Goal: Task Accomplishment & Management: Use online tool/utility

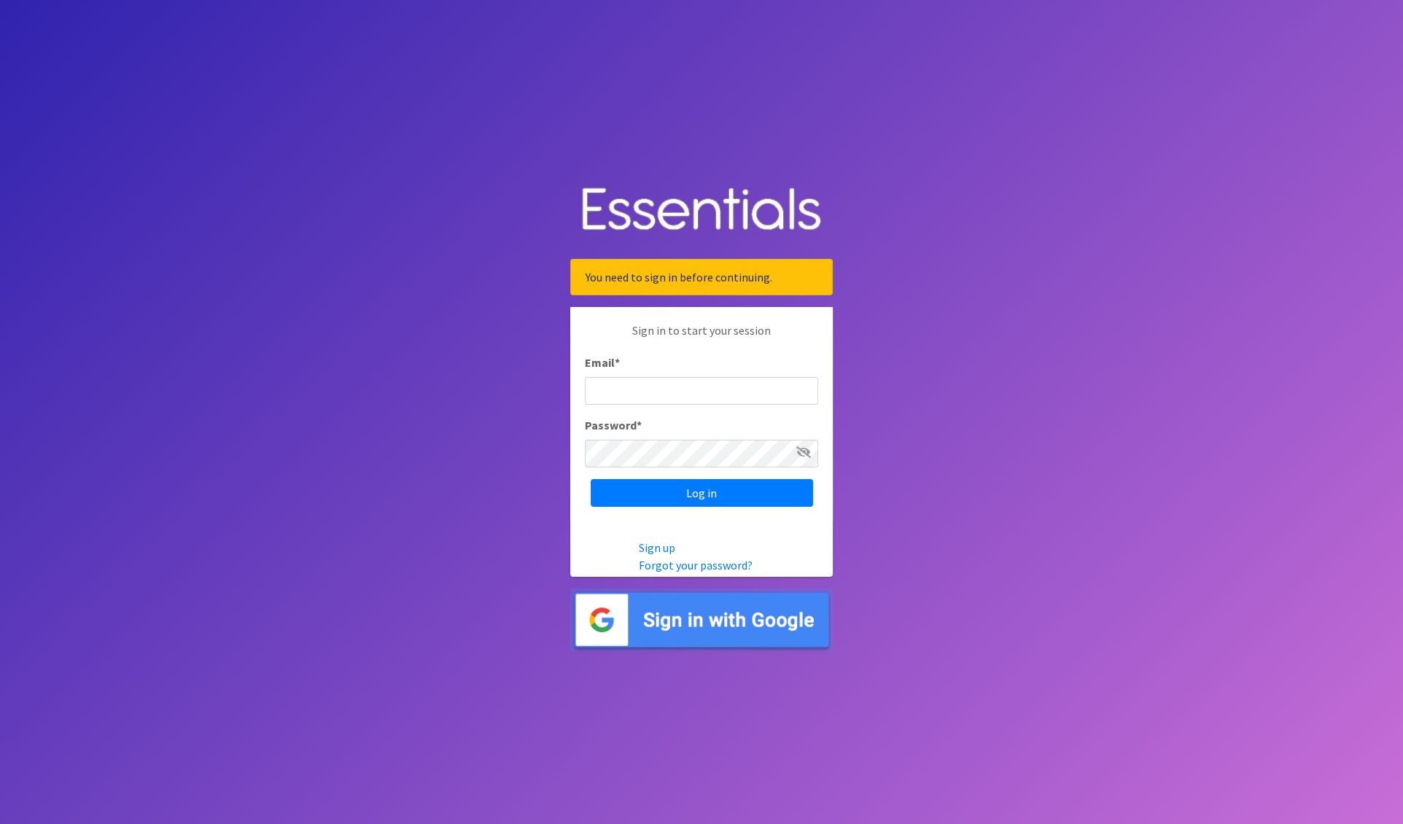
click at [710, 388] on input "Email *" at bounding box center [701, 391] width 233 height 28
type input "nick@coverdgc.org"
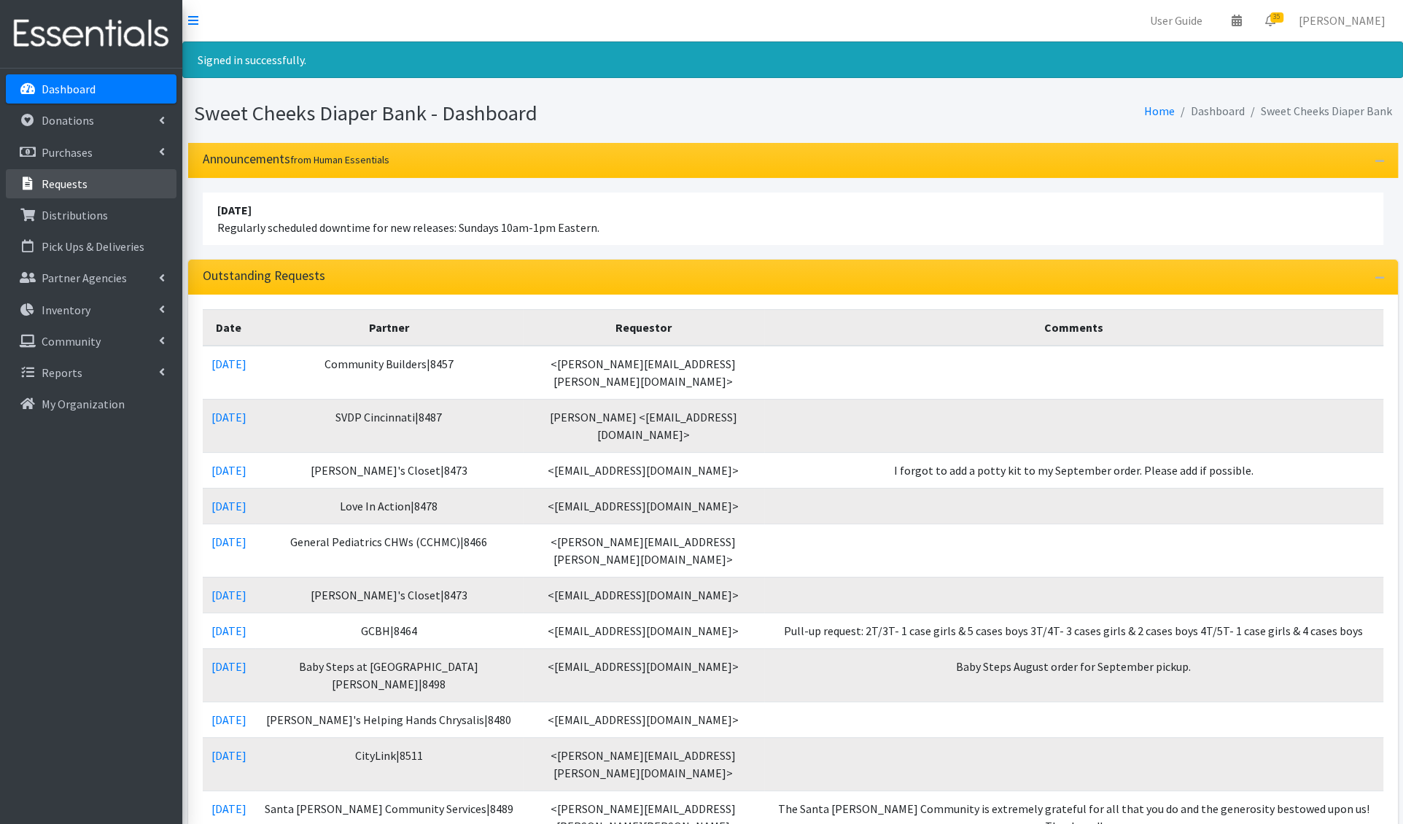
click at [102, 182] on link "Requests" at bounding box center [91, 183] width 171 height 29
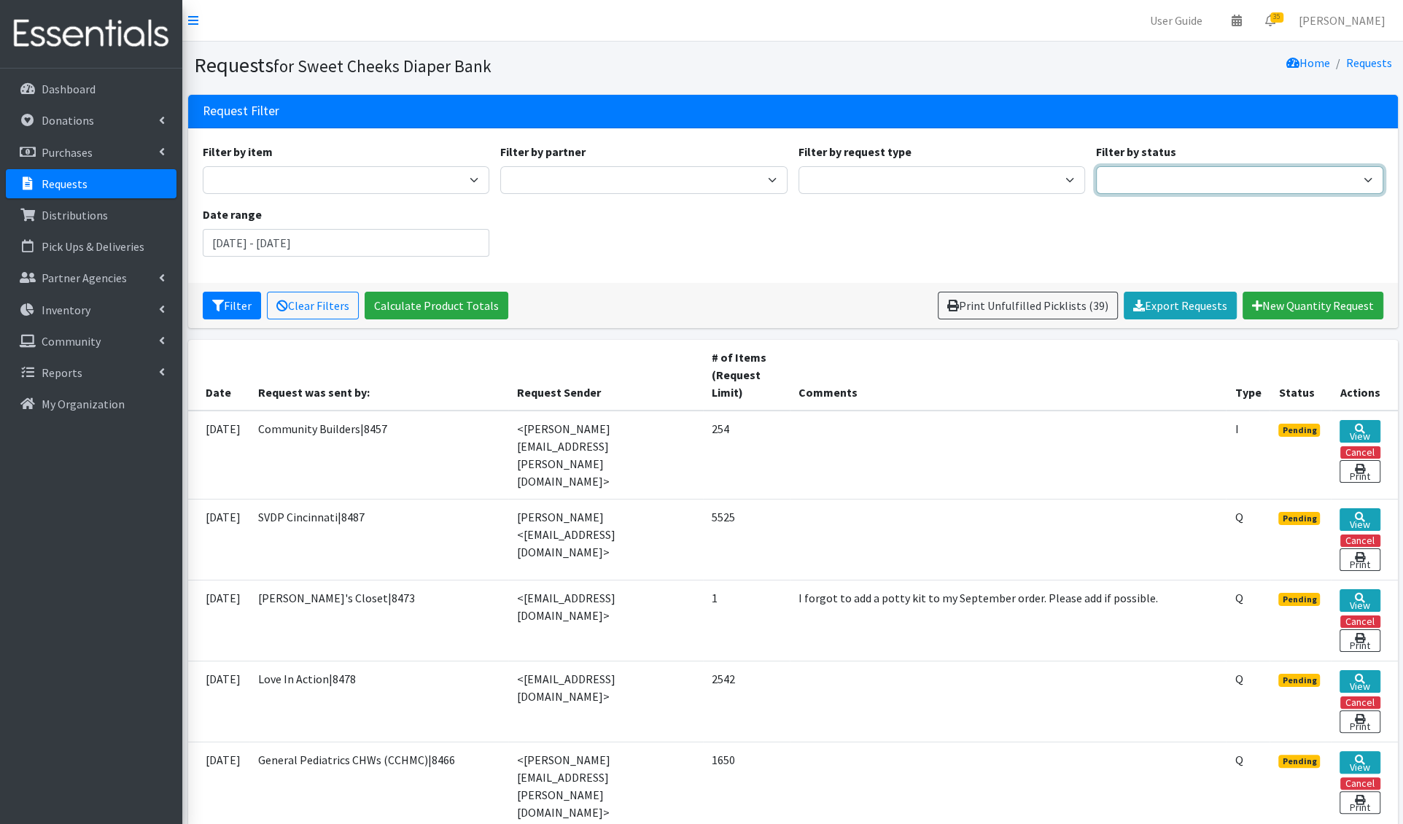
click at [1127, 177] on select "Pending Started Fulfilled Discarded" at bounding box center [1239, 180] width 287 height 28
select select "0"
click at [1096, 166] on select "Pending Started Fulfilled Discarded" at bounding box center [1239, 180] width 287 height 28
click at [227, 313] on button "Filter" at bounding box center [232, 306] width 58 height 28
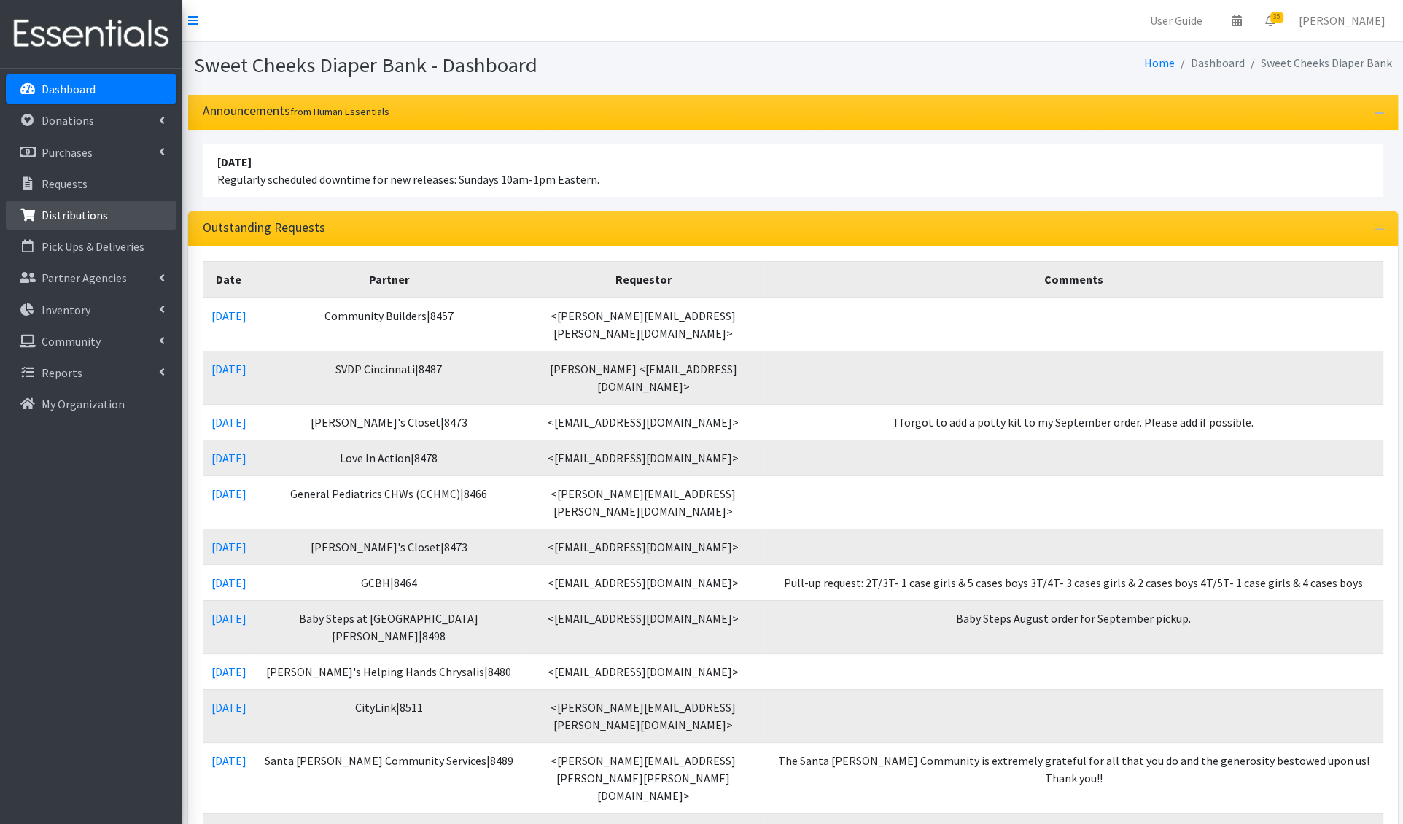
click at [74, 226] on link "Distributions" at bounding box center [91, 214] width 171 height 29
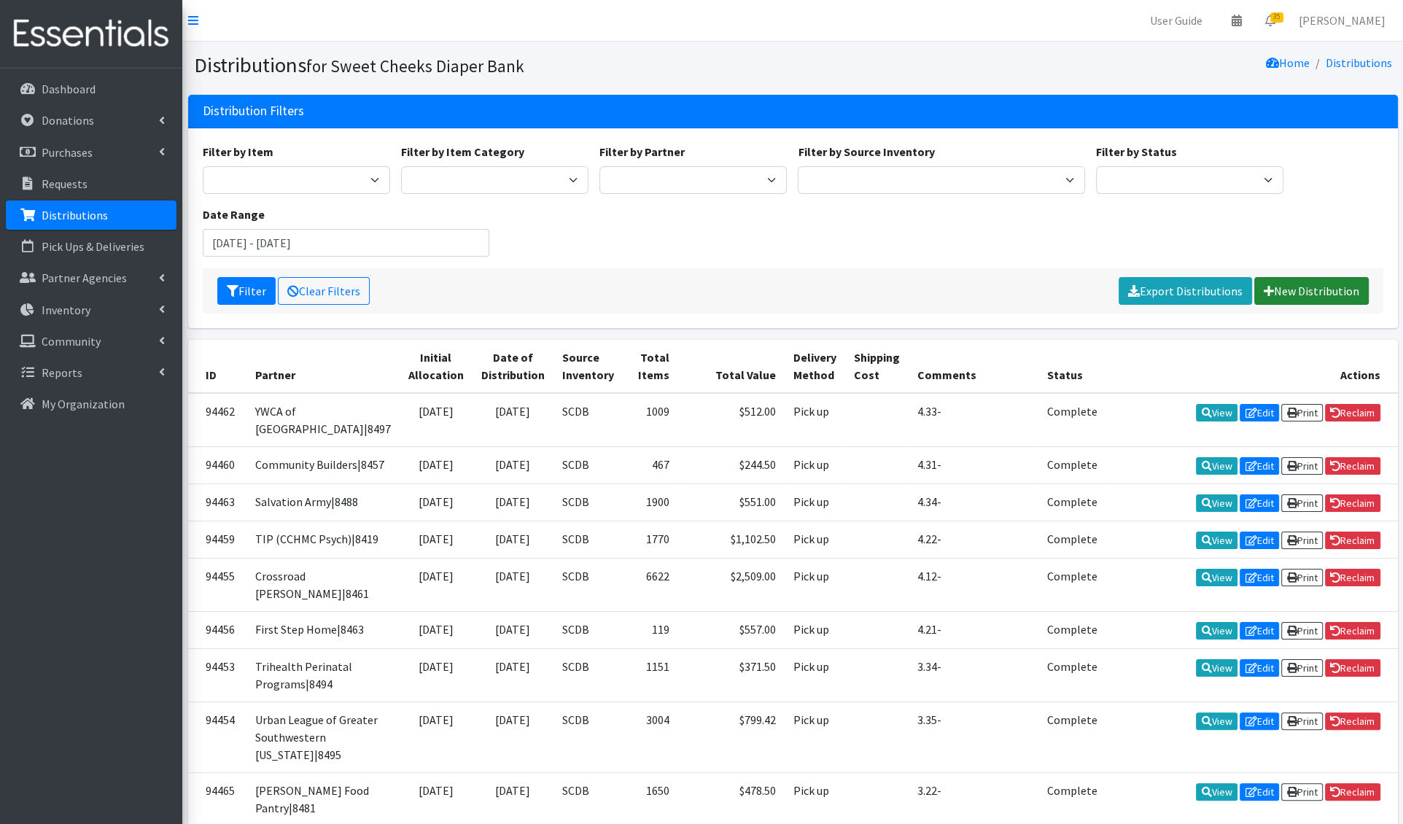
click at [1295, 285] on link "New Distribution" at bounding box center [1311, 291] width 114 height 28
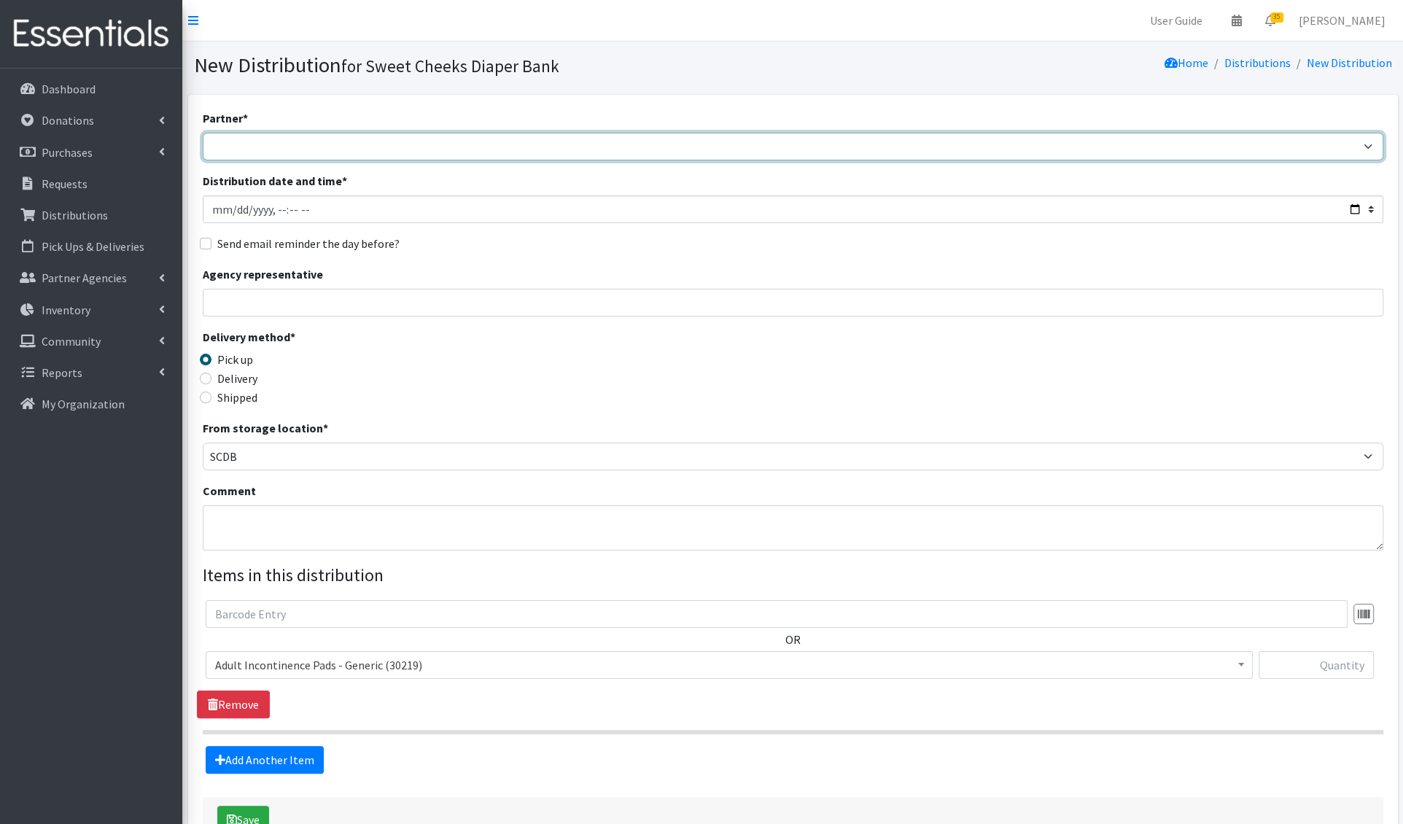
click at [424, 149] on select "Adams/Brown County CAA|8446 Baby Steps at St. Elizabeth|8498 Bethany House|8542…" at bounding box center [793, 147] width 1180 height 28
select select "2447"
click at [203, 133] on select "Adams/Brown County CAA|8446 Baby Steps at St. Elizabeth|8498 Bethany House|8542…" at bounding box center [793, 147] width 1180 height 28
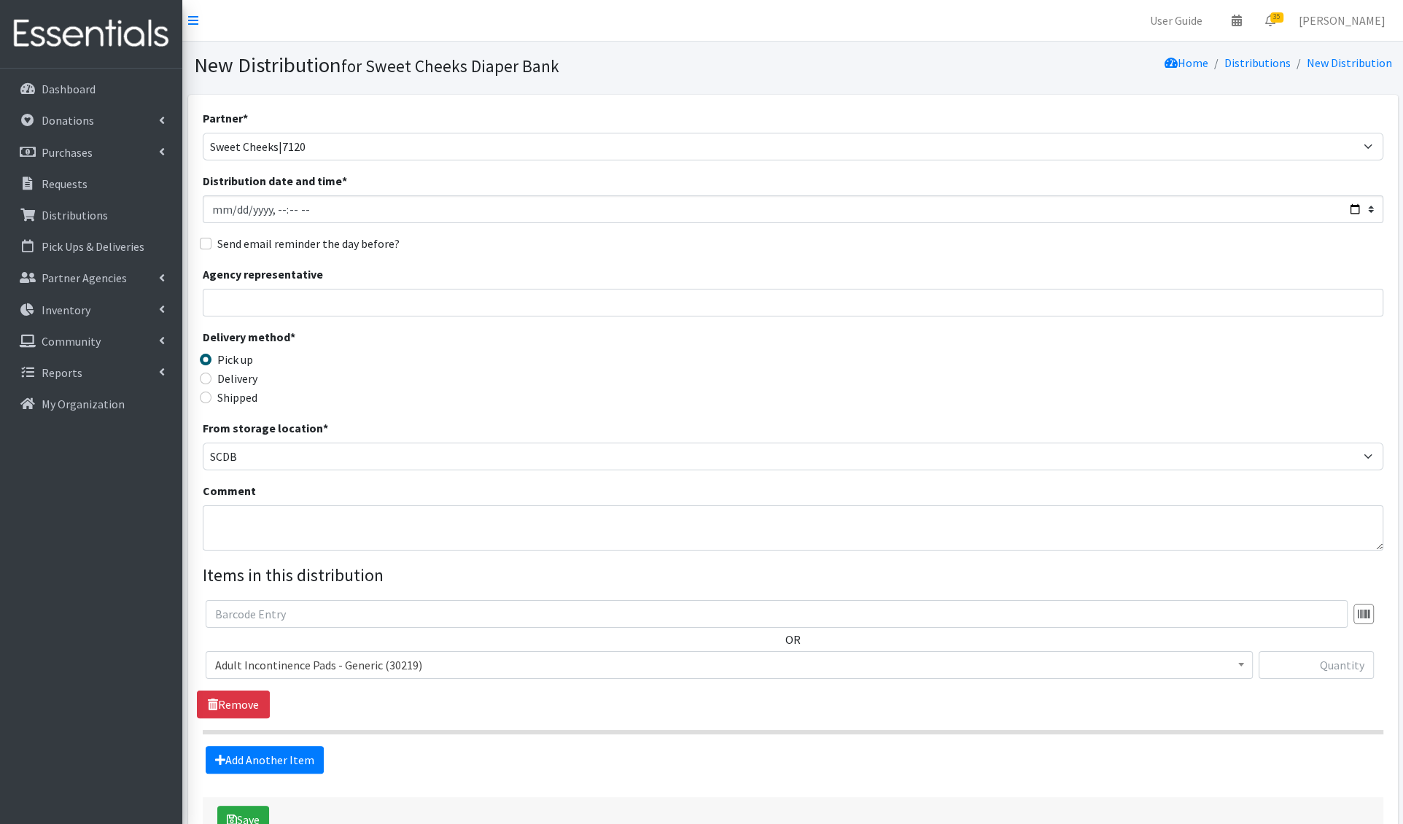
click at [301, 671] on span "Adult Incontinence Pads - Generic (30219)" at bounding box center [729, 665] width 1028 height 20
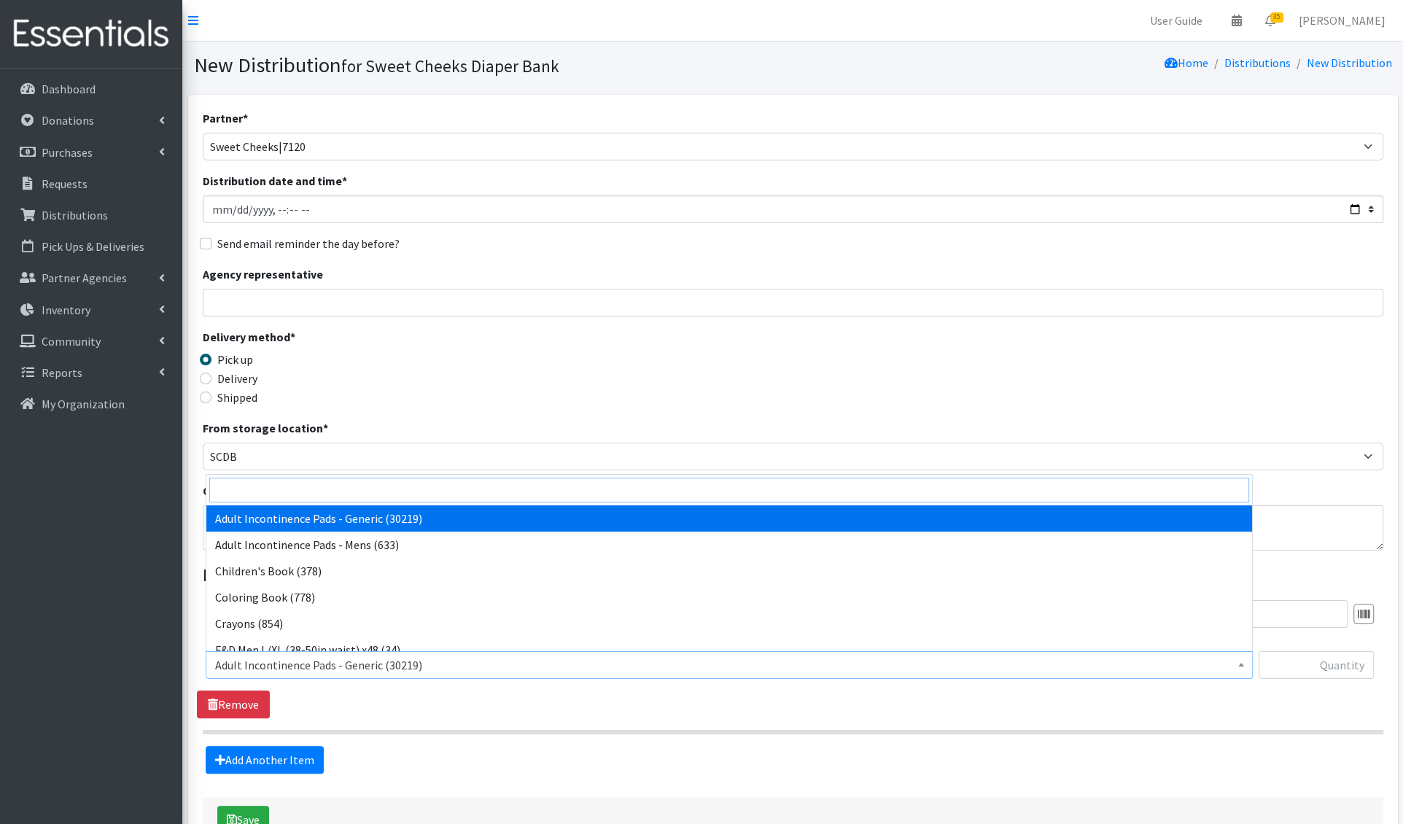
click at [297, 489] on input "search" at bounding box center [729, 489] width 1040 height 25
type input "e 5"
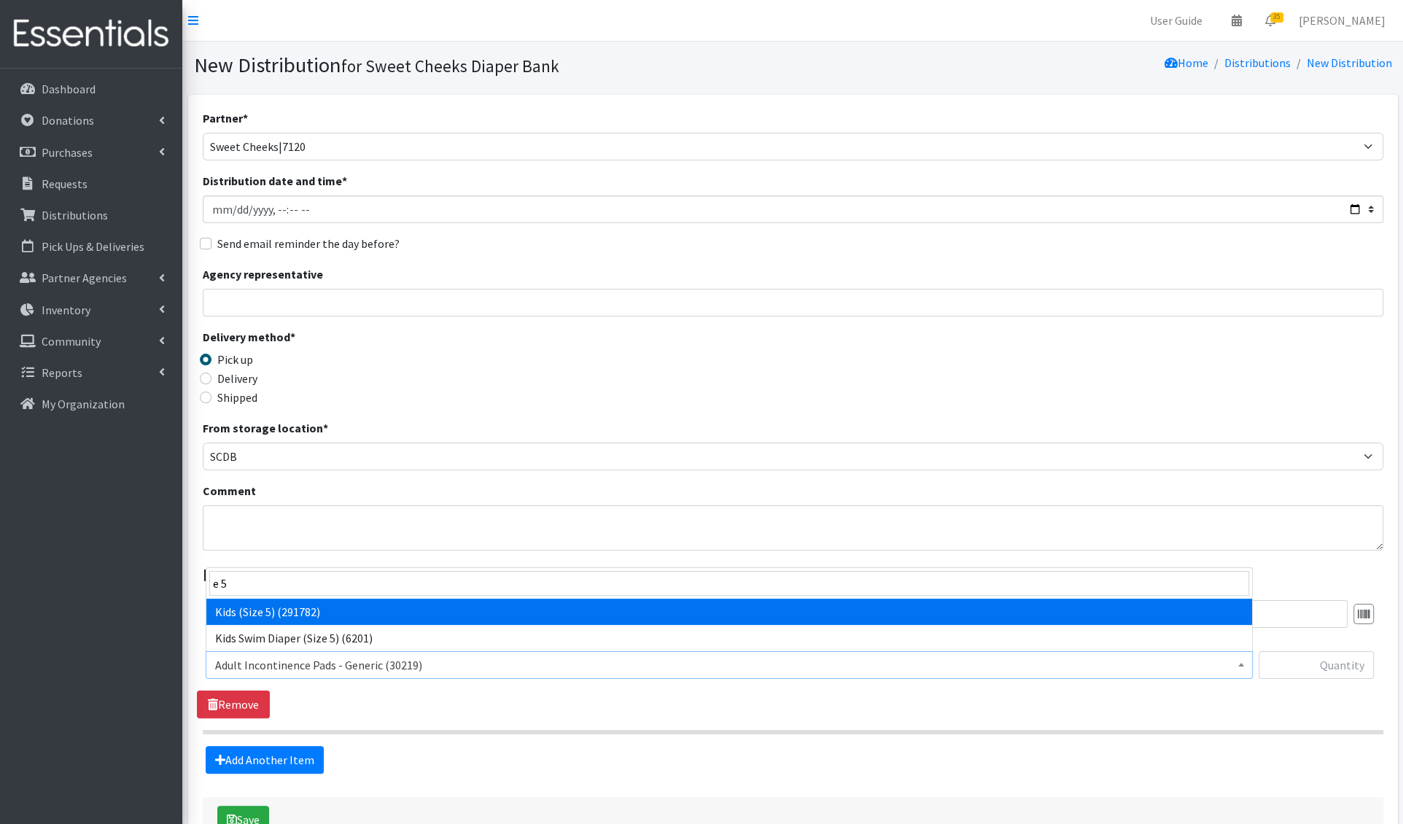
select select "1214"
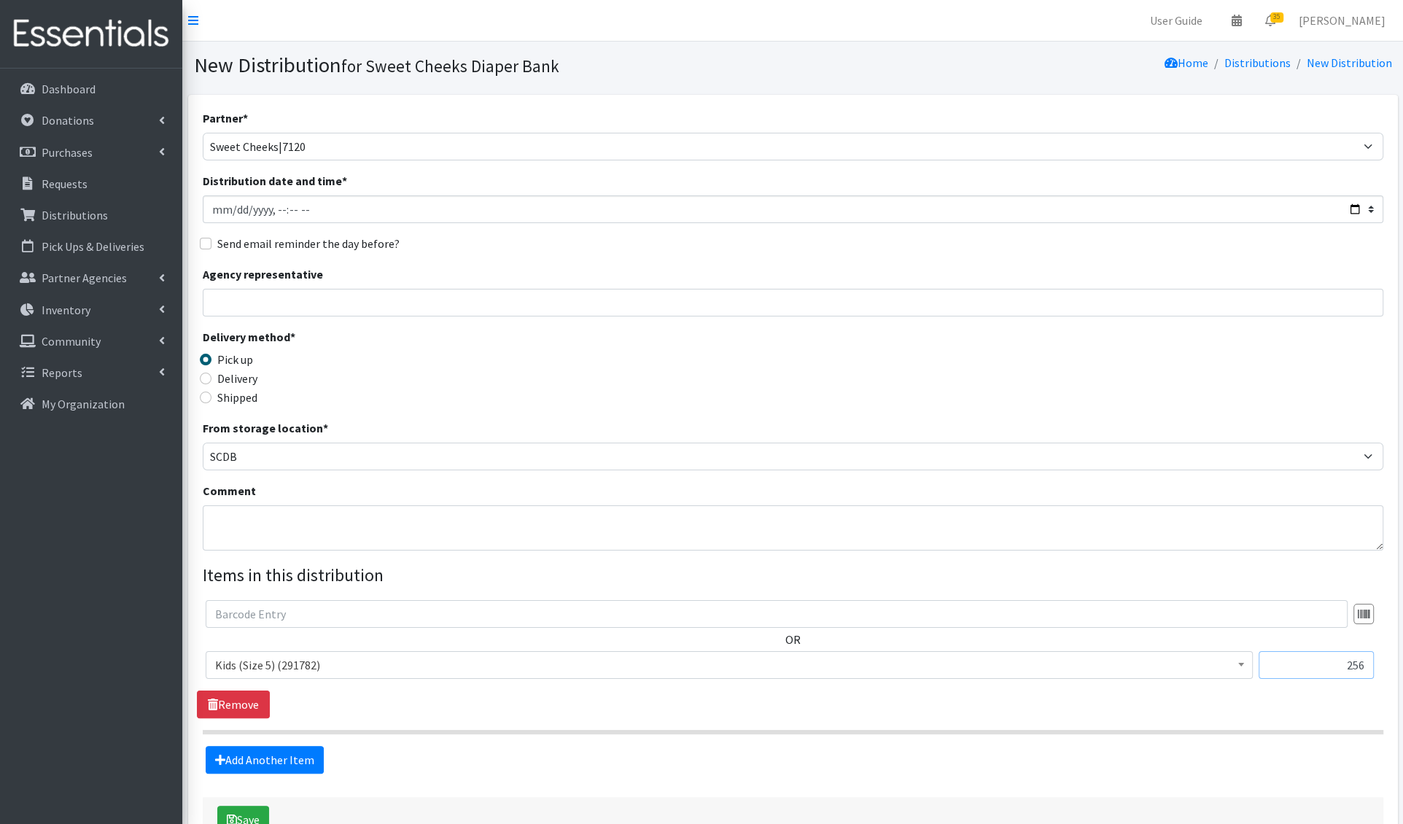
type input "256"
click at [343, 656] on span "Kids (Size 5) (291782)" at bounding box center [729, 665] width 1028 height 20
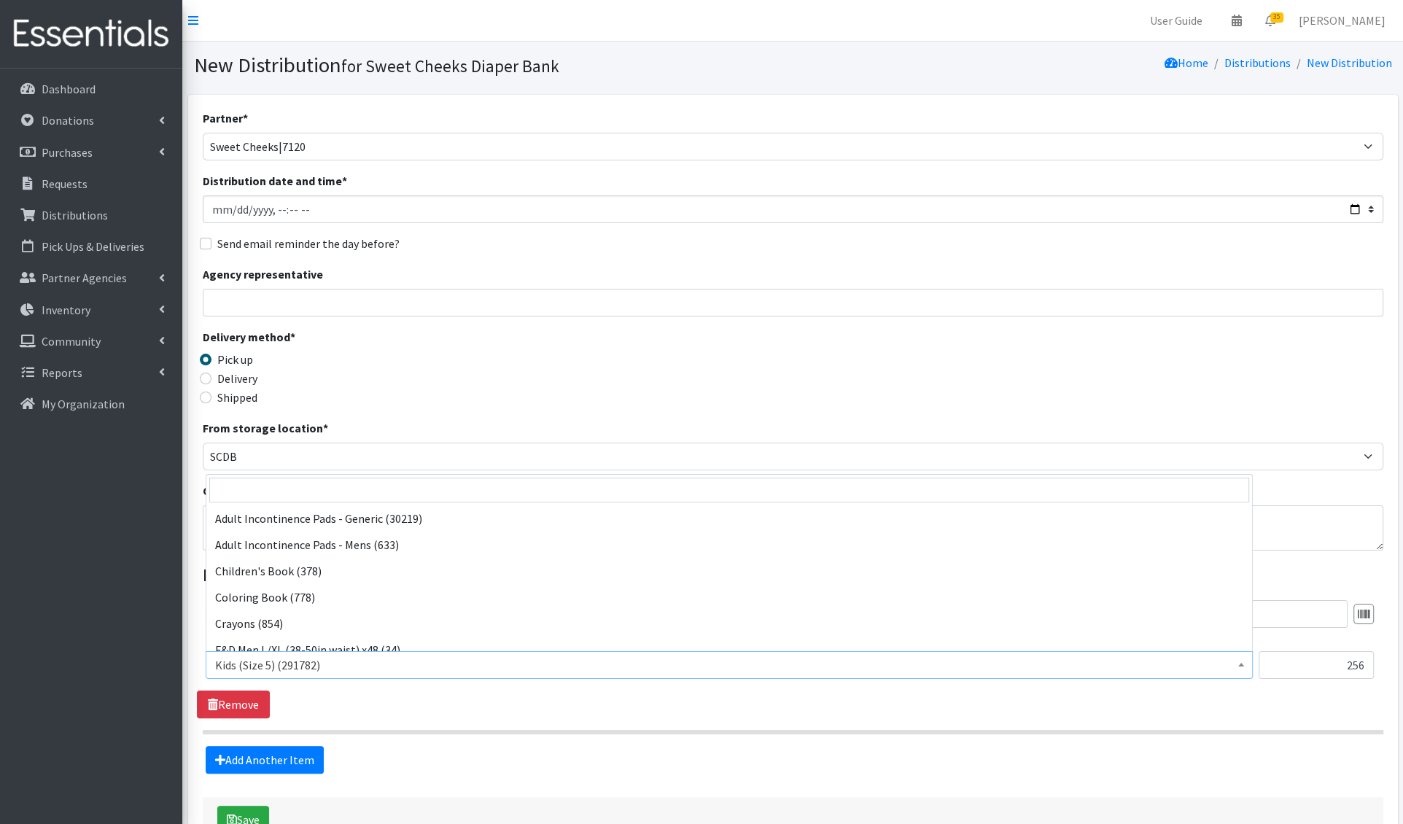
scroll to position [813, 0]
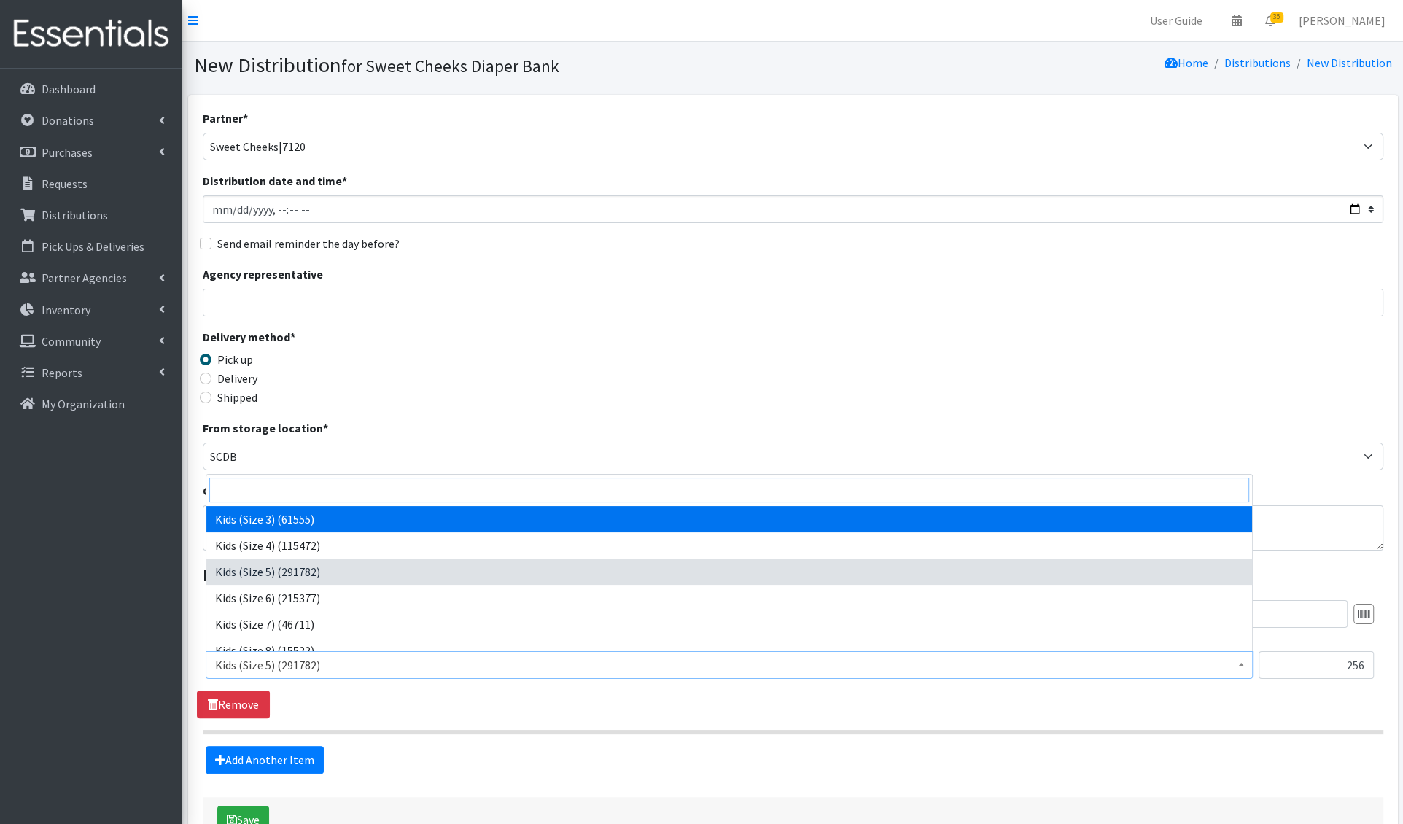
click at [313, 491] on input "search" at bounding box center [729, 489] width 1040 height 25
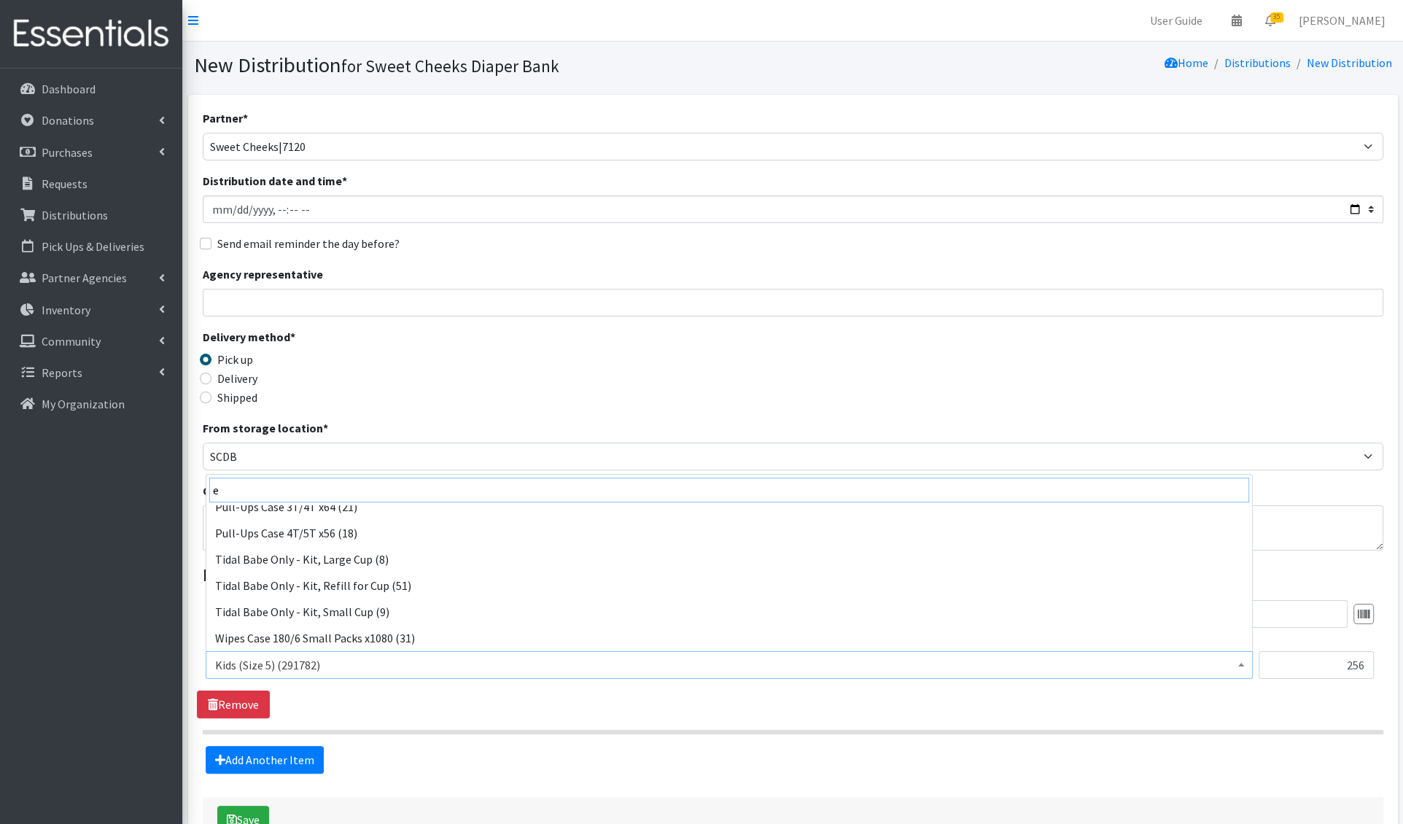
scroll to position [104, 0]
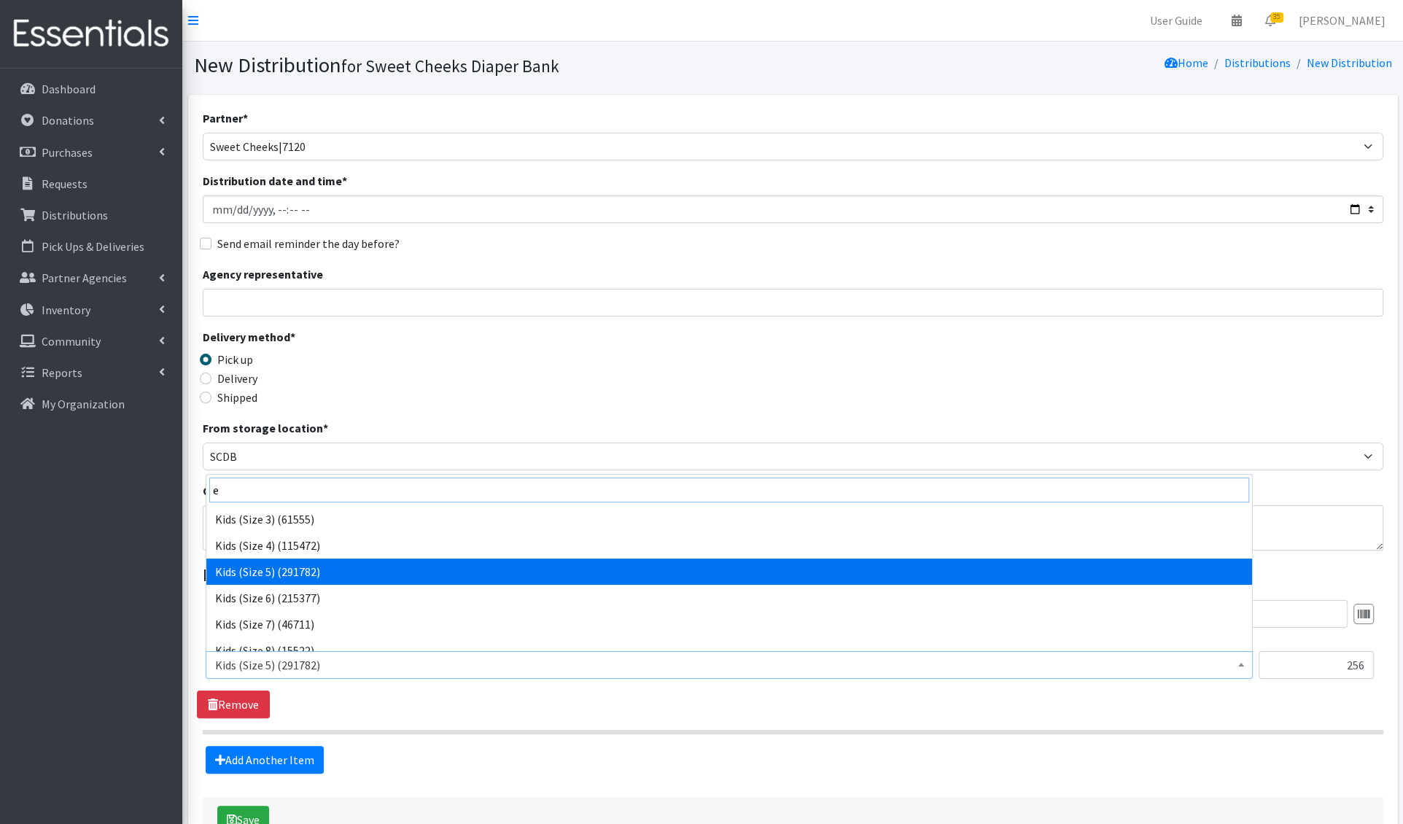
type input "e 1"
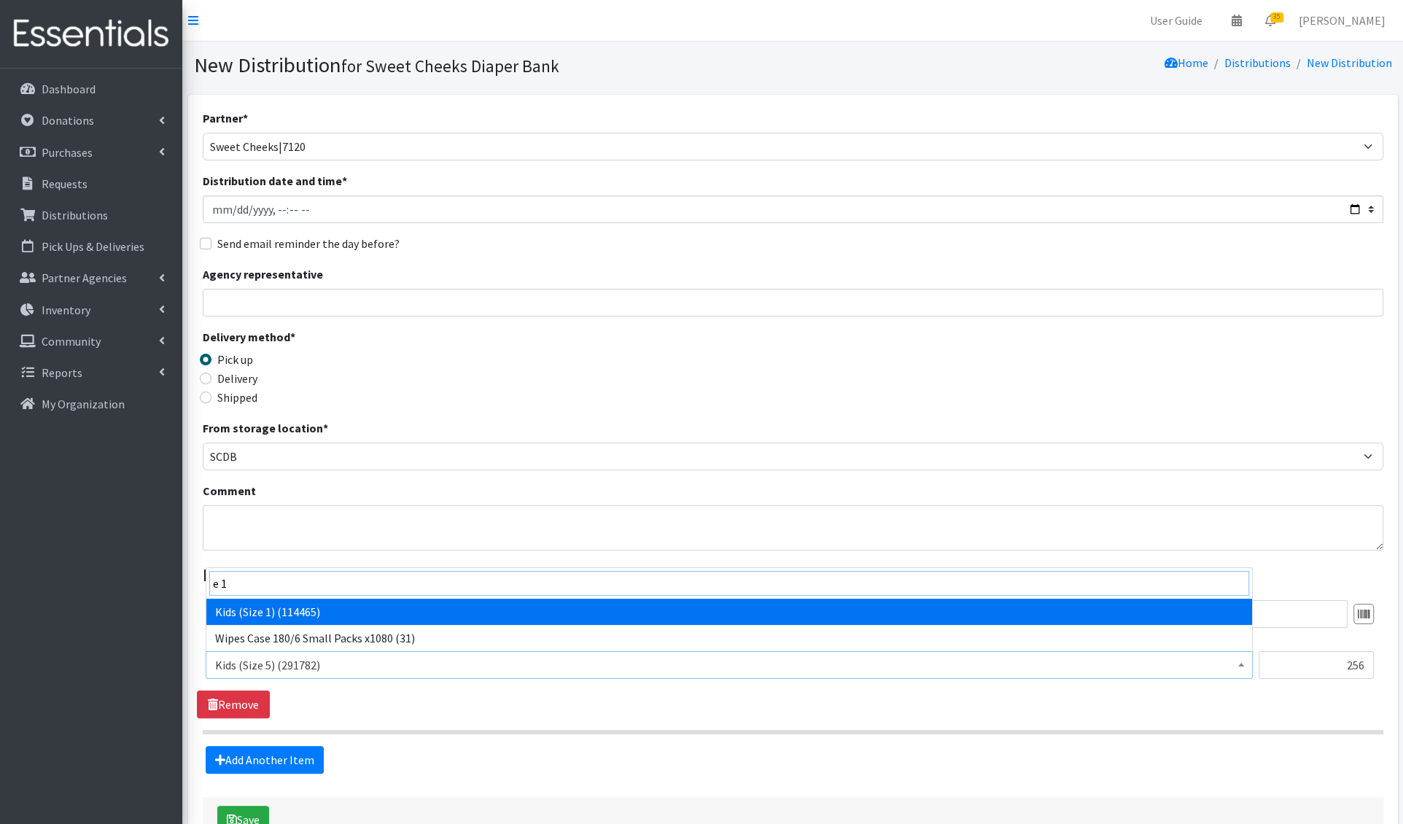
scroll to position [0, 0]
select select "1201"
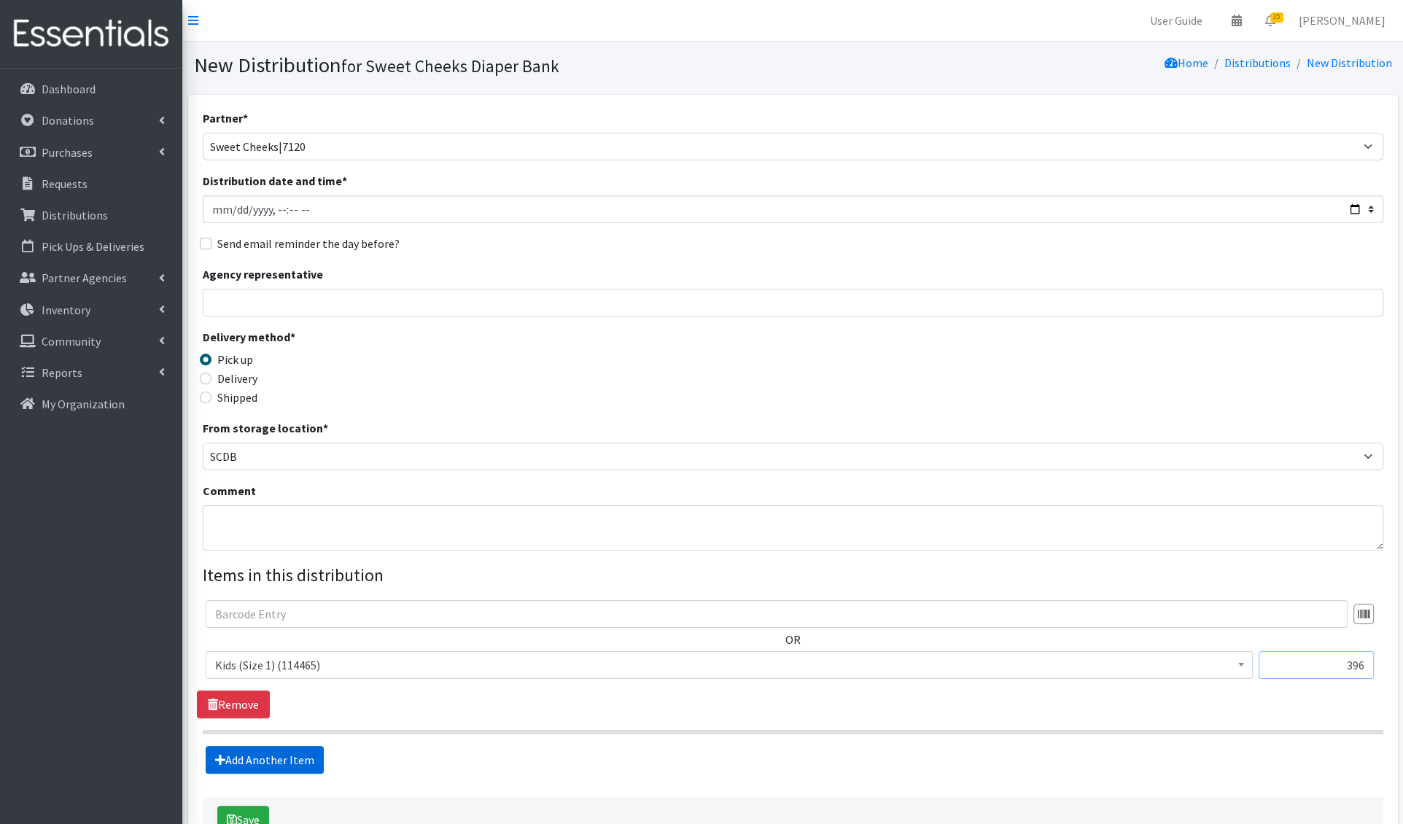
type input "396"
click at [260, 754] on link "Add Another Item" at bounding box center [265, 760] width 118 height 28
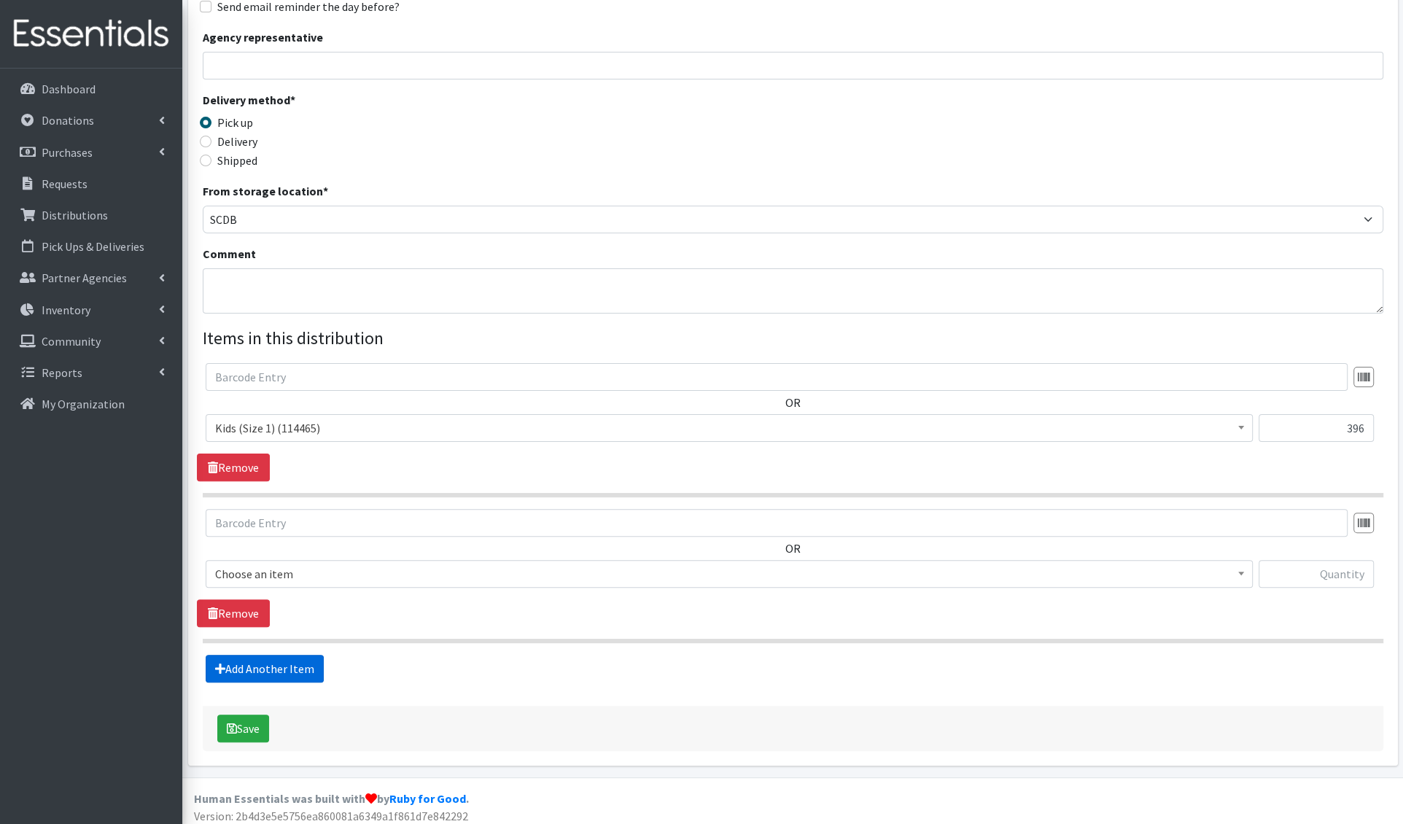
scroll to position [241, 0]
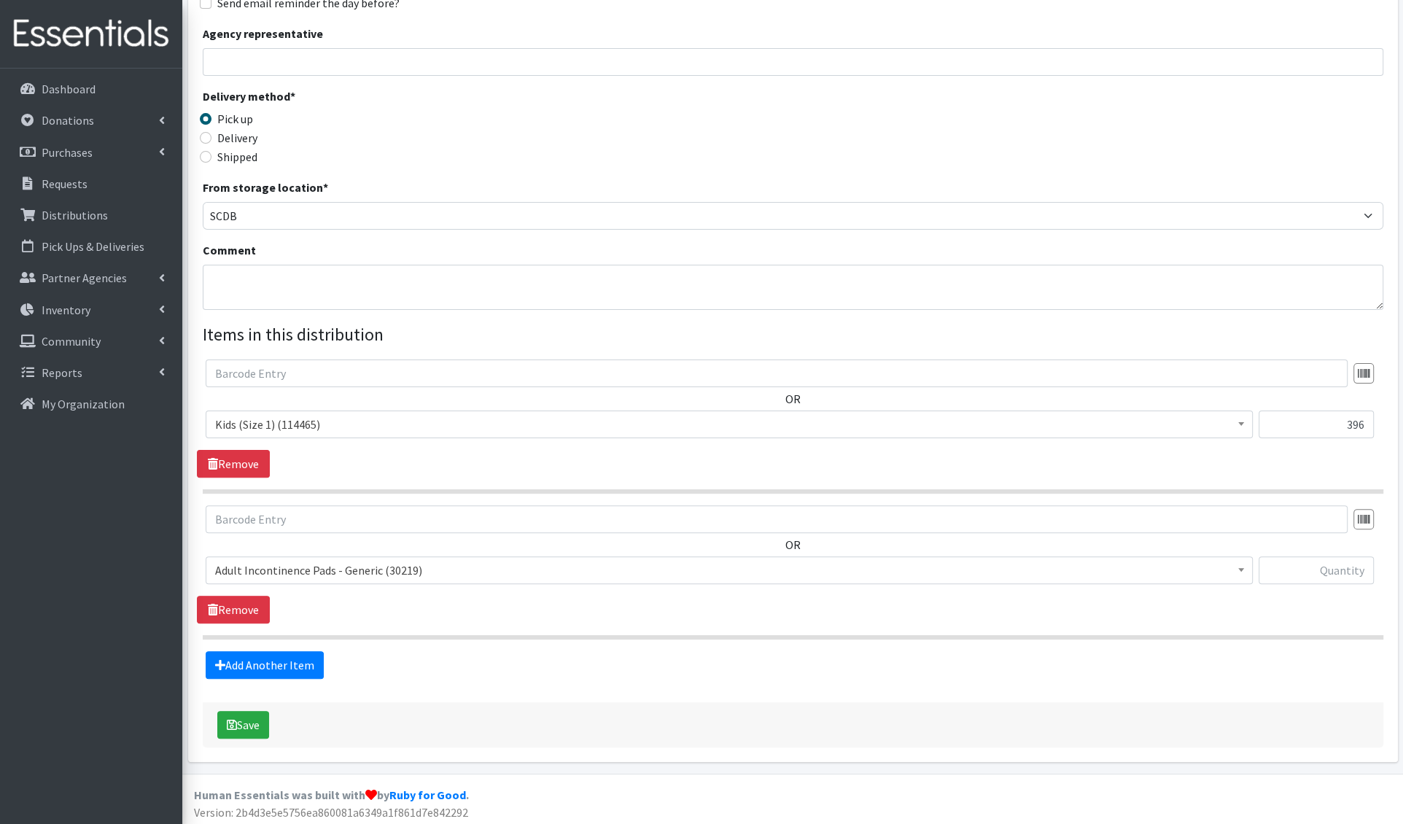
click at [272, 563] on span "Adult Incontinence Pads - Generic (30219)" at bounding box center [729, 570] width 1028 height 20
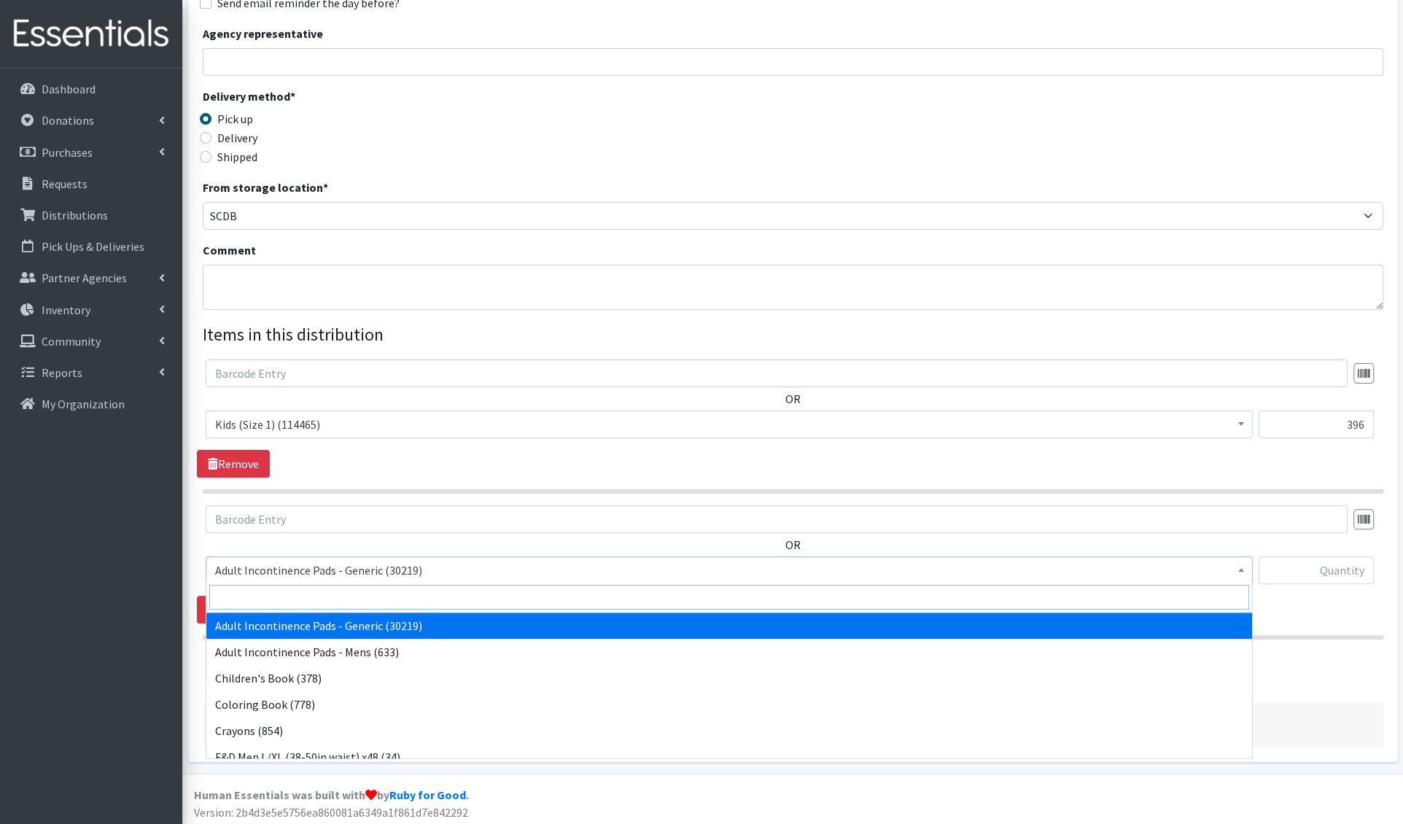
click at [264, 599] on input "search" at bounding box center [729, 597] width 1040 height 25
type input "e 5"
select select "1214"
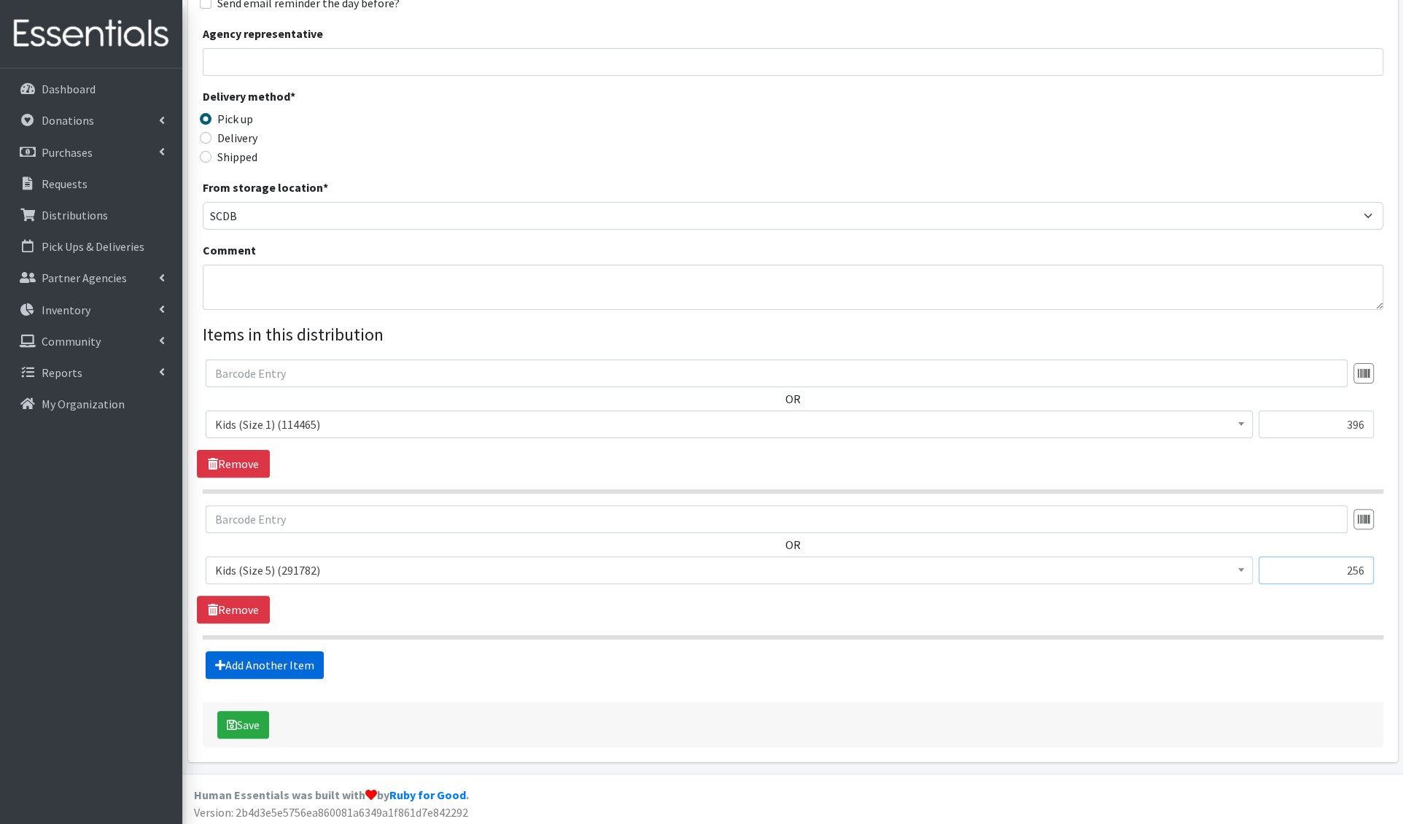
type input "256"
click at [283, 669] on link "Add Another Item" at bounding box center [265, 665] width 118 height 28
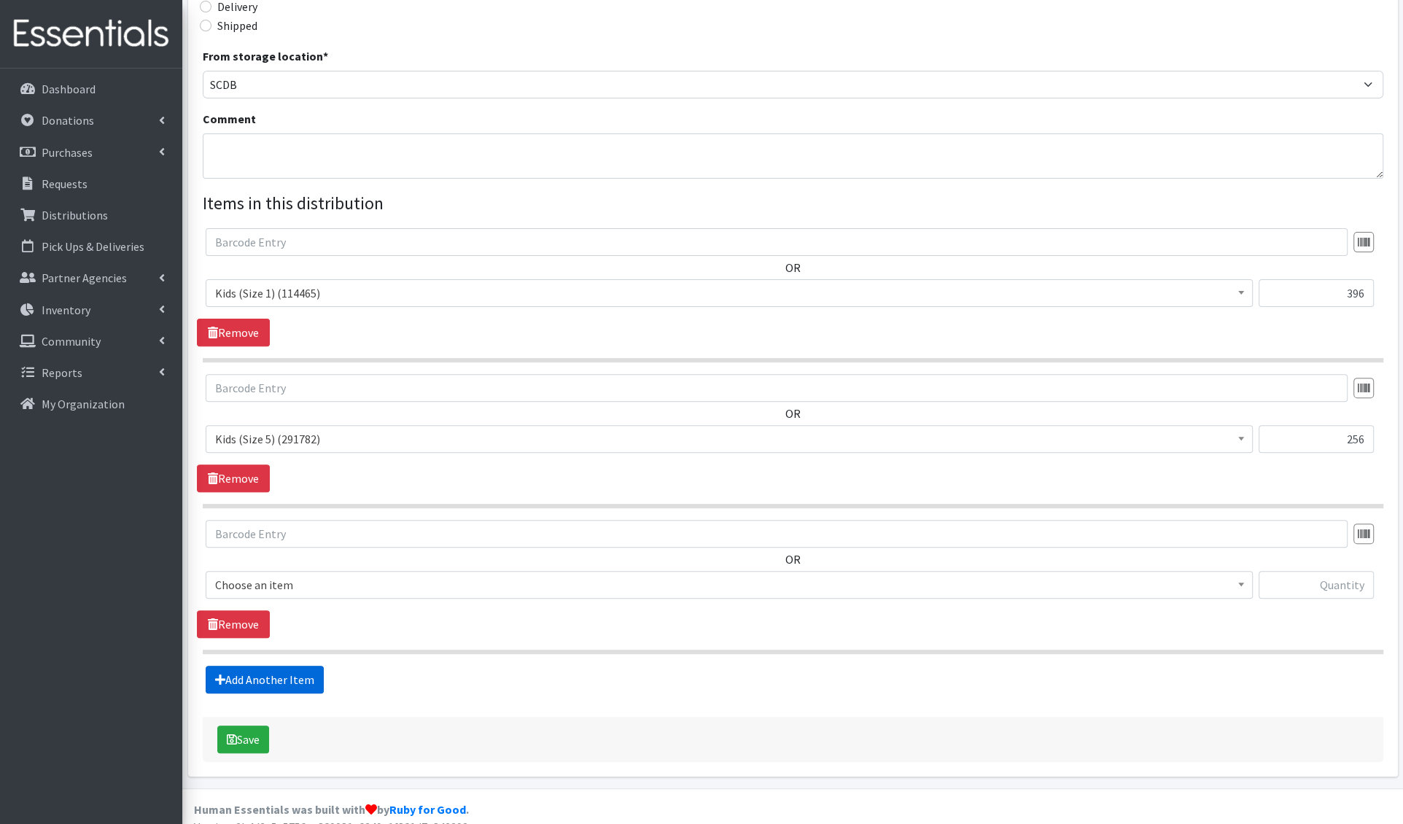
scroll to position [386, 0]
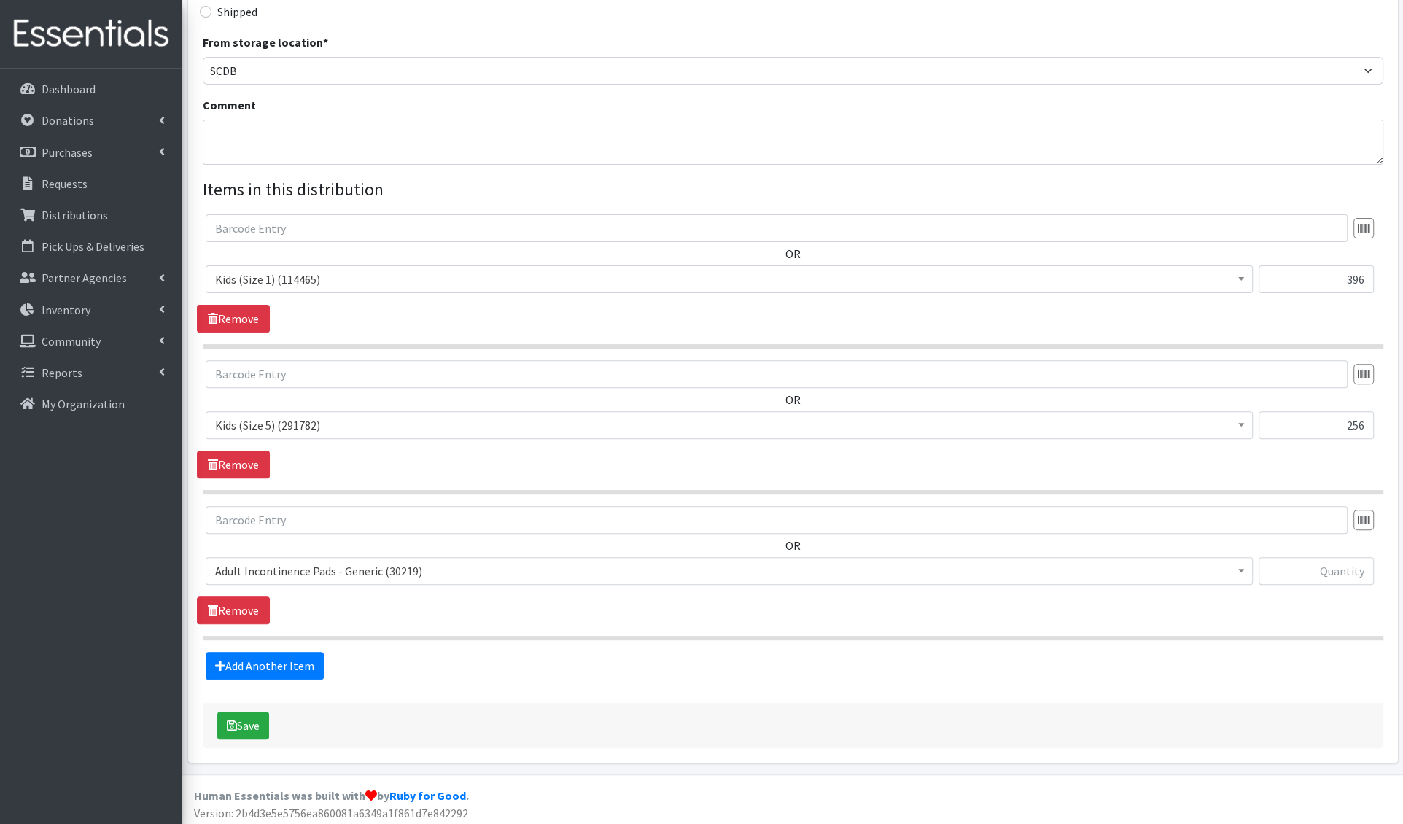
click at [278, 575] on span "Adult Incontinence Pads - Generic (30219)" at bounding box center [729, 571] width 1028 height 20
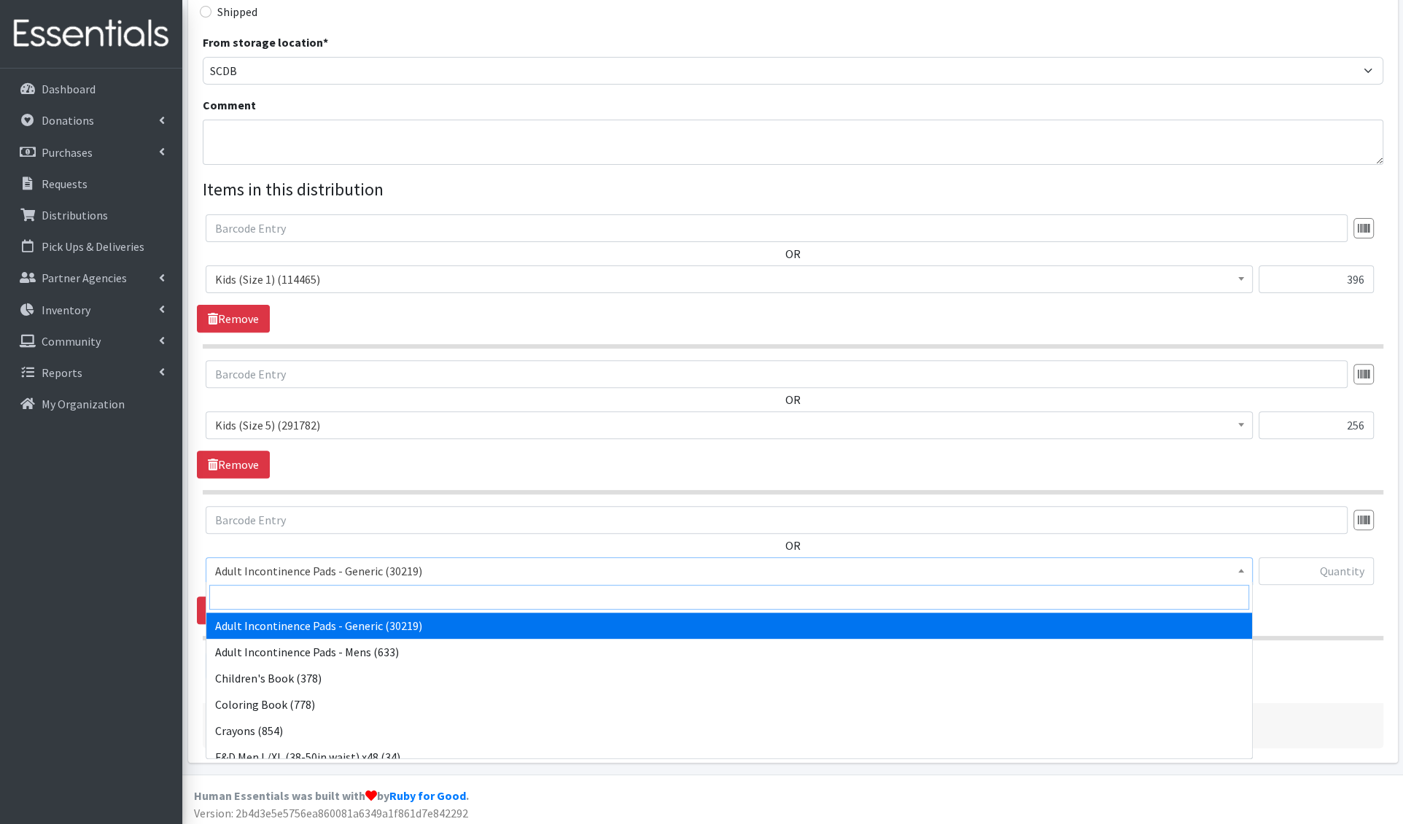
click at [273, 586] on input "search" at bounding box center [729, 597] width 1040 height 25
click at [498, 592] on input "search" at bounding box center [729, 597] width 1040 height 25
type input "e 6"
click at [405, 561] on span "Adult Incontinence Pads - Generic (30219)" at bounding box center [729, 571] width 1028 height 20
click at [391, 594] on input "search" at bounding box center [729, 597] width 1040 height 25
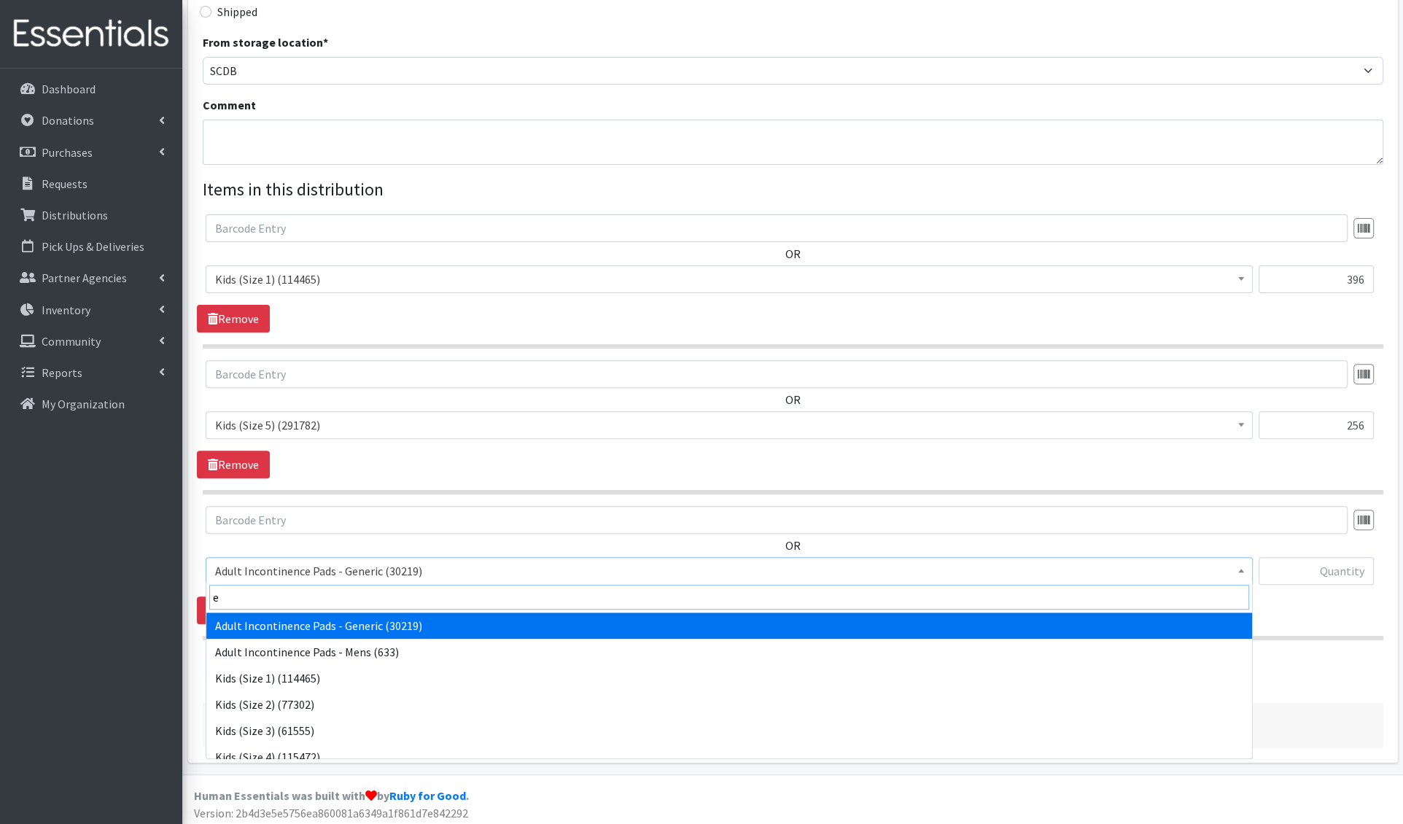
type input "e 6"
select select "1216"
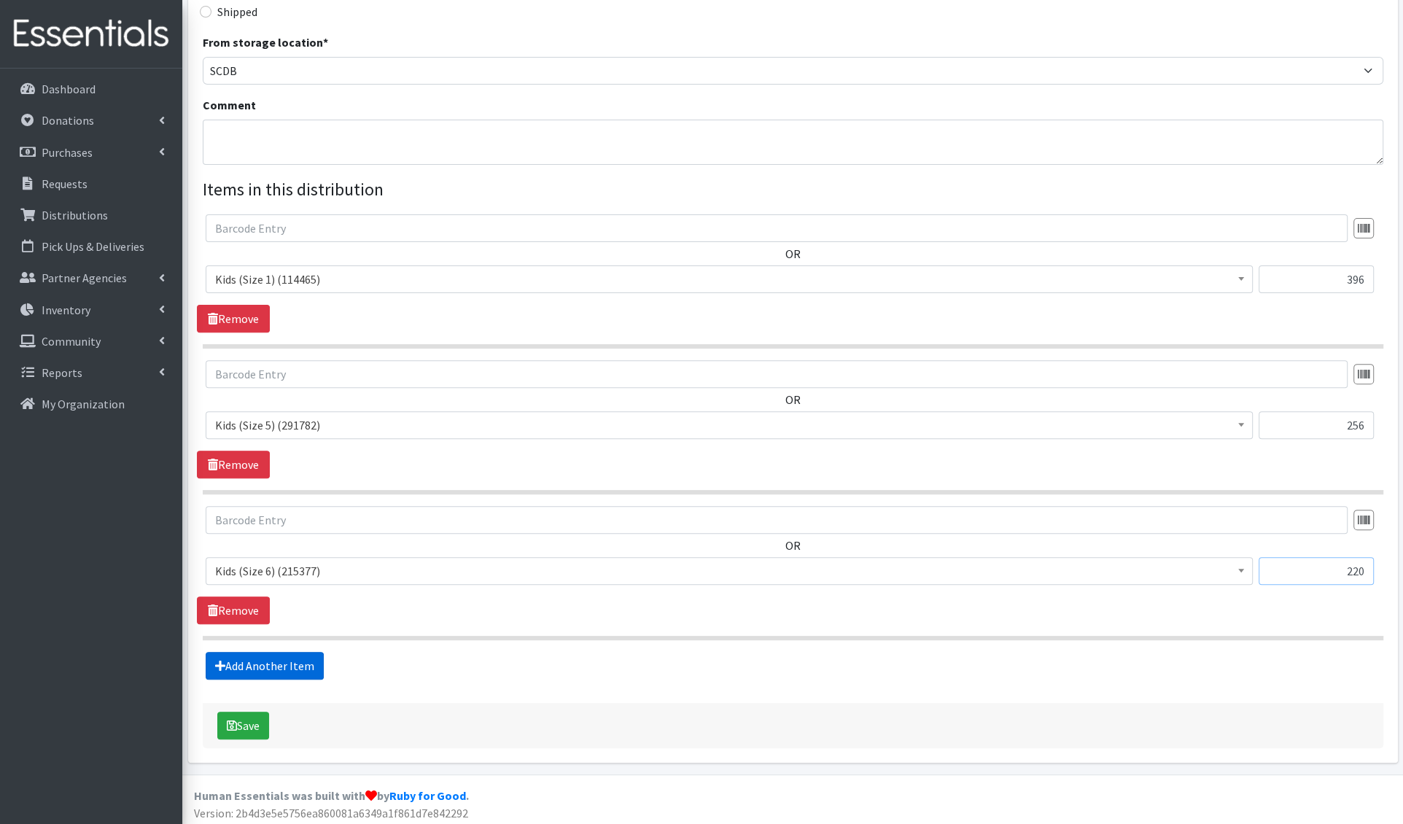
type input "220"
click at [249, 666] on link "Add Another Item" at bounding box center [265, 666] width 118 height 28
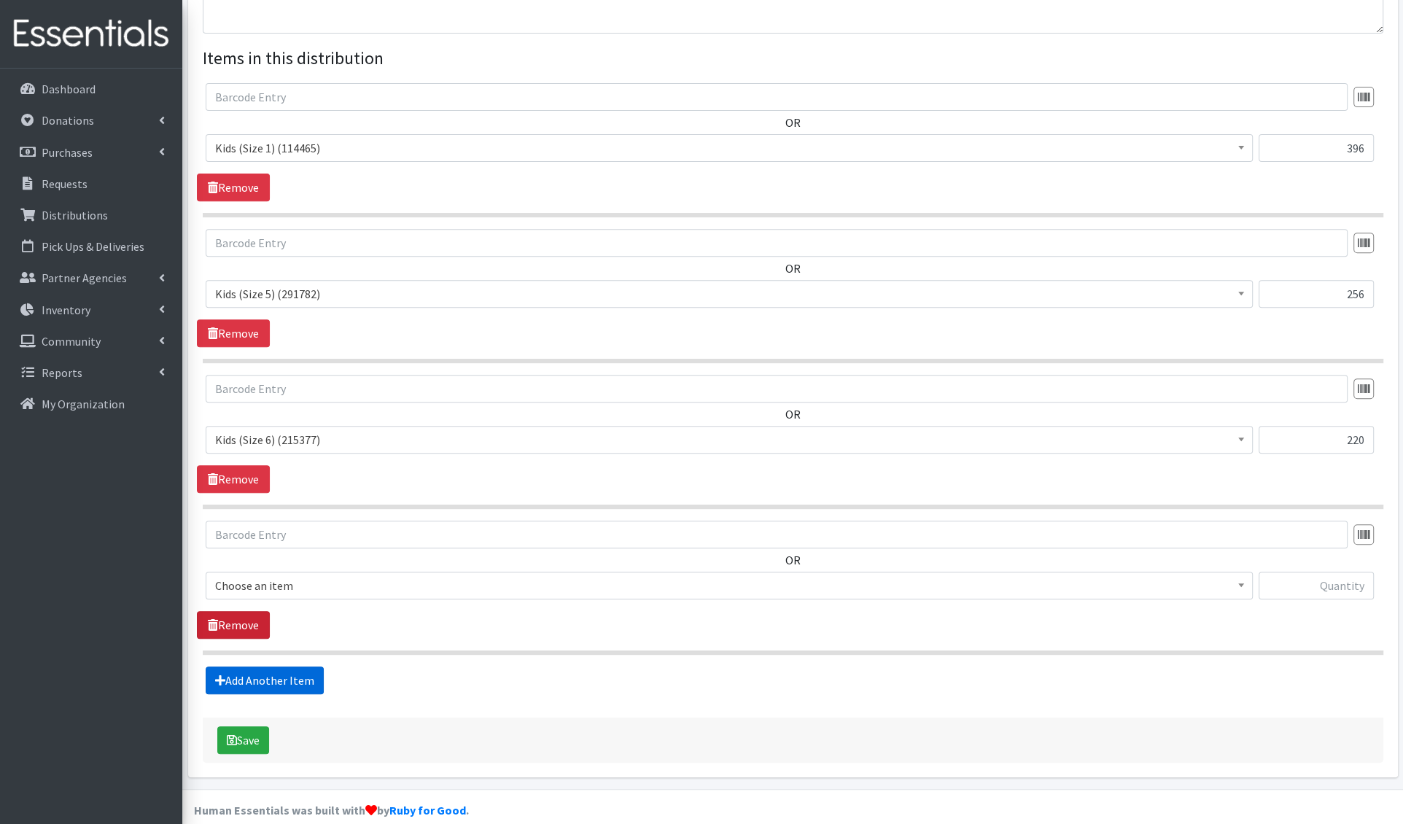
scroll to position [531, 0]
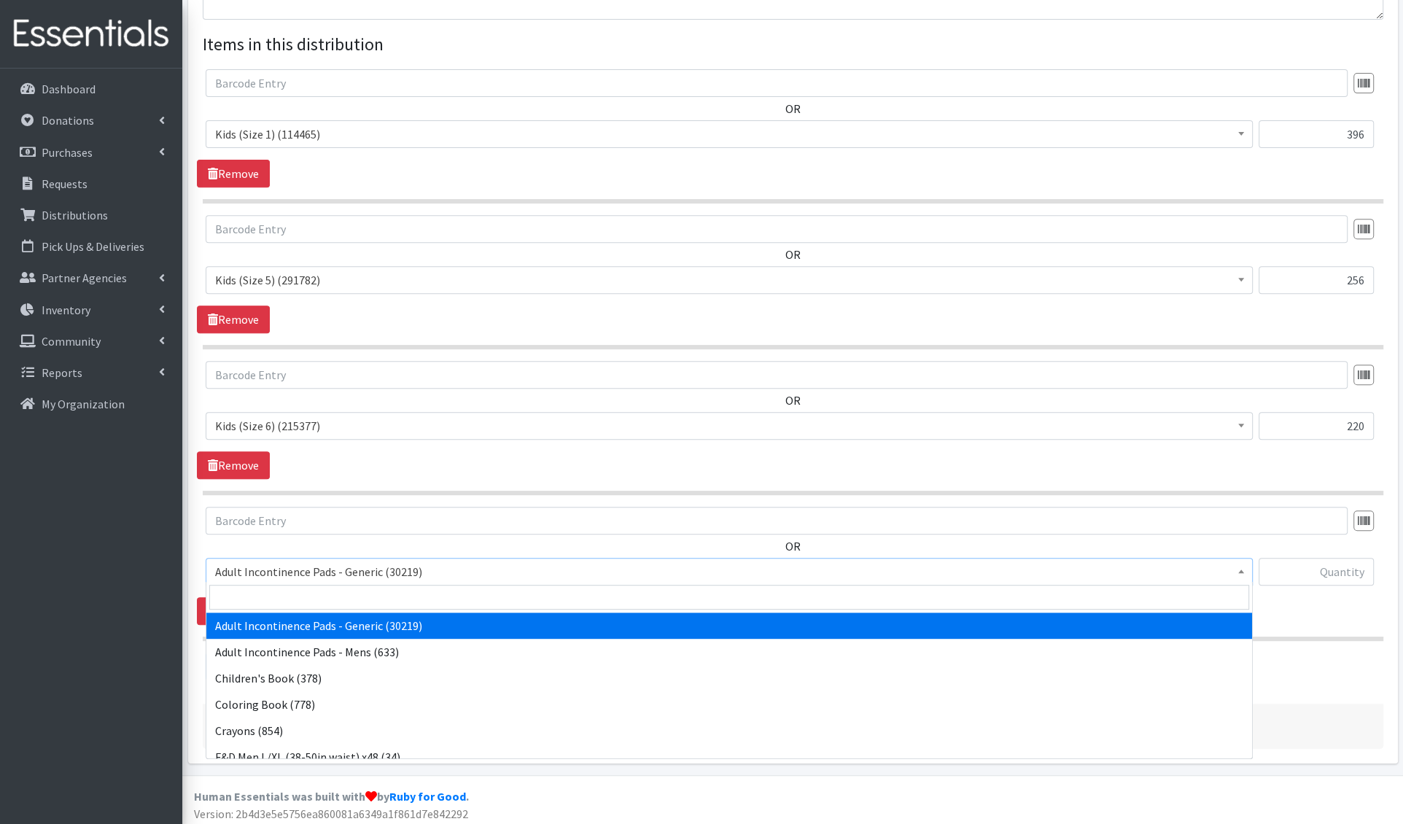
click at [255, 562] on span "Adult Incontinence Pads - Generic (30219)" at bounding box center [729, 571] width 1028 height 20
click at [233, 588] on input "search" at bounding box center [729, 597] width 1040 height 25
type input "e 3"
select select "1221"
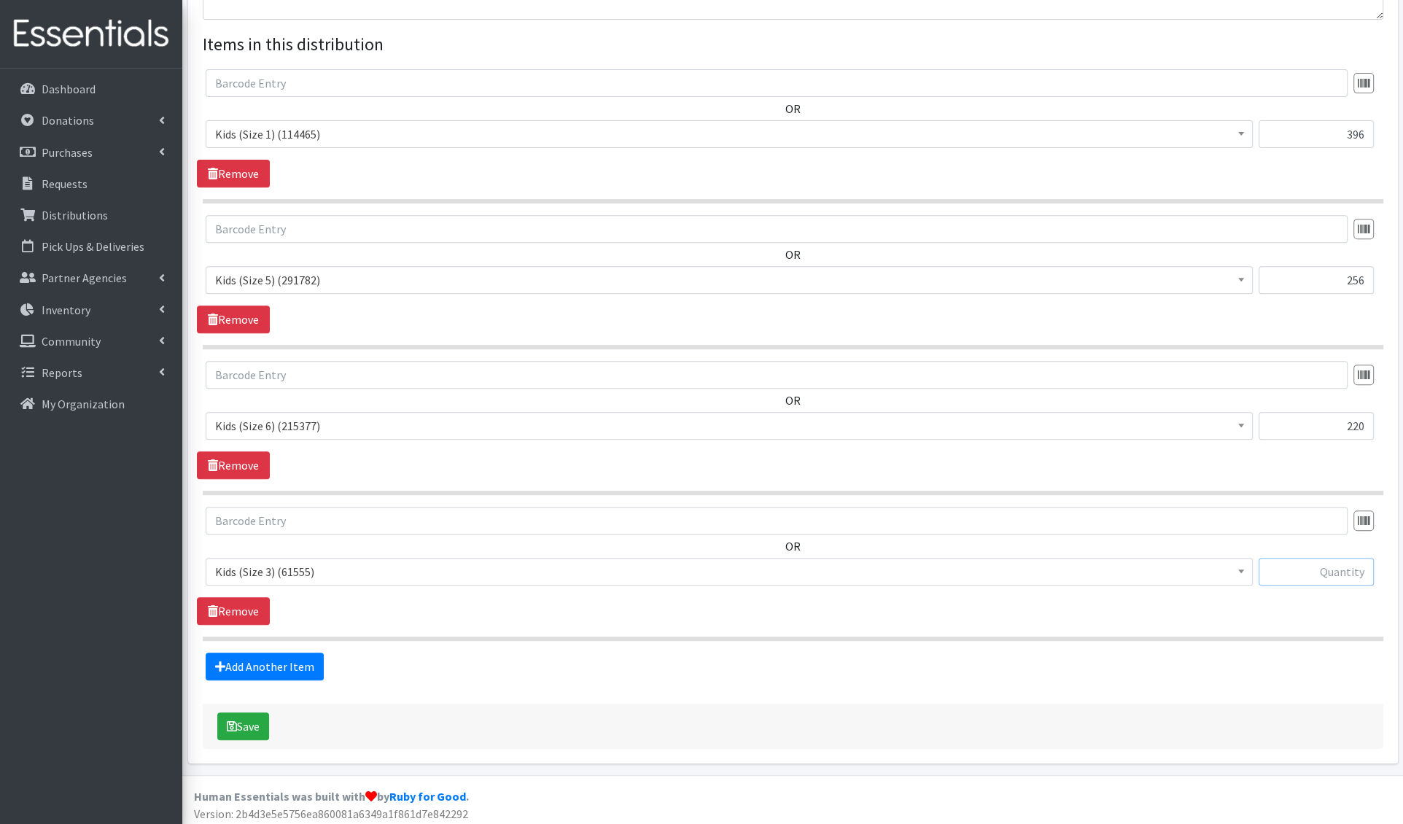
click at [1314, 563] on input "text" at bounding box center [1315, 572] width 115 height 28
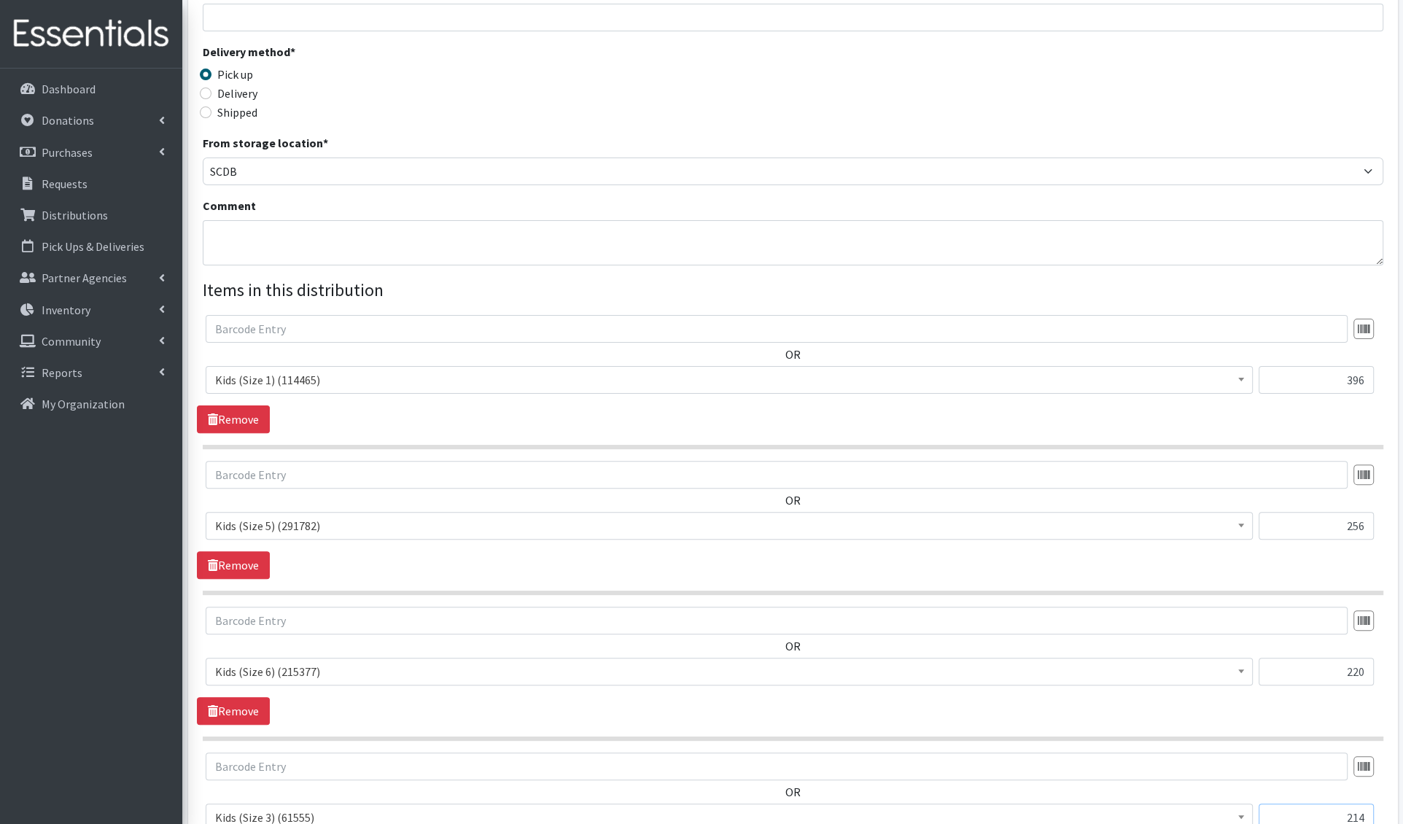
scroll to position [0, 0]
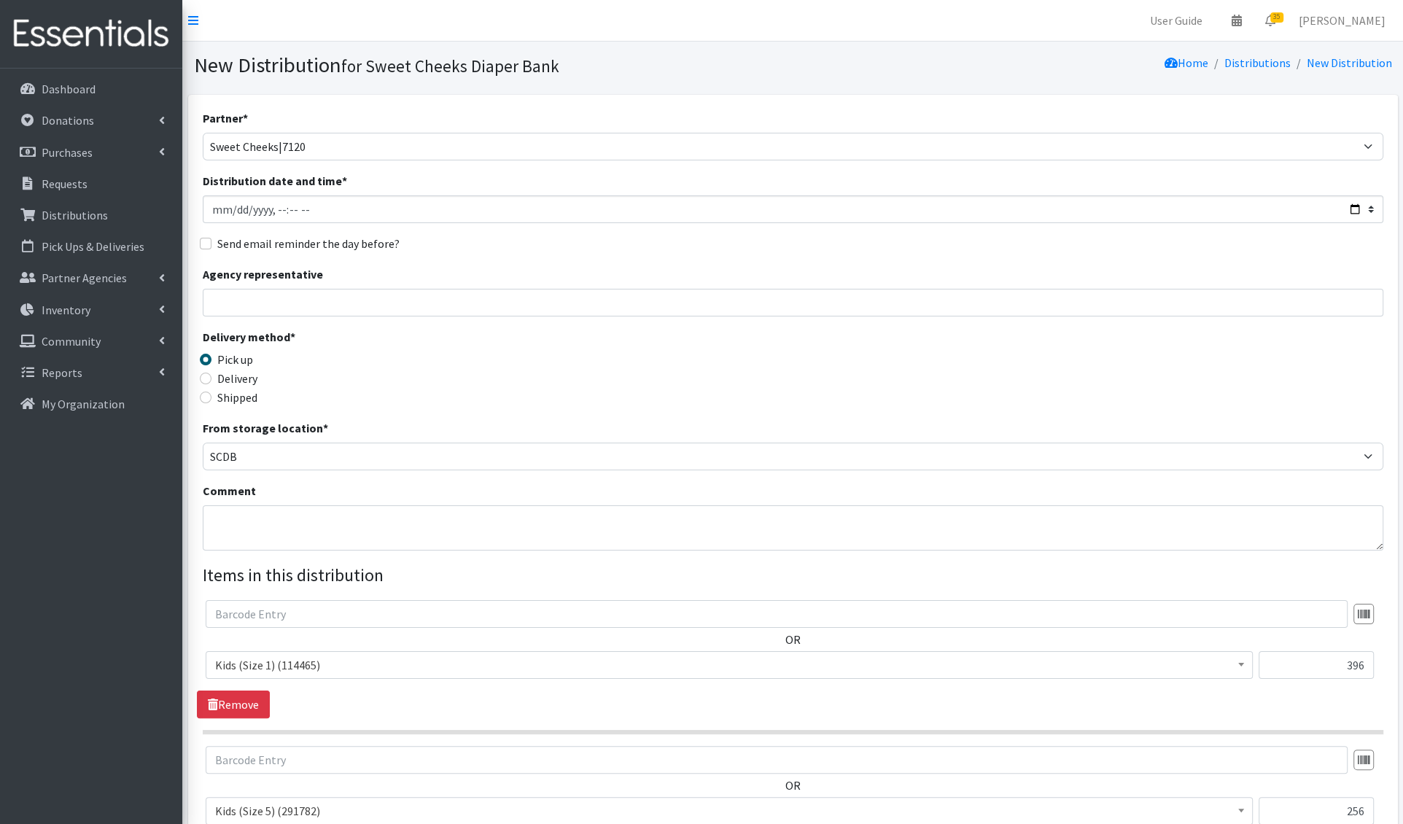
type input "214"
click at [340, 517] on textarea "Comment" at bounding box center [793, 527] width 1180 height 45
type textarea "Special distirbution to Sisters of Charity. Intended to support 1 family throug…"
click at [273, 206] on input "Distribution date and time *" at bounding box center [793, 209] width 1180 height 28
type input "2025-09-02T13:00"
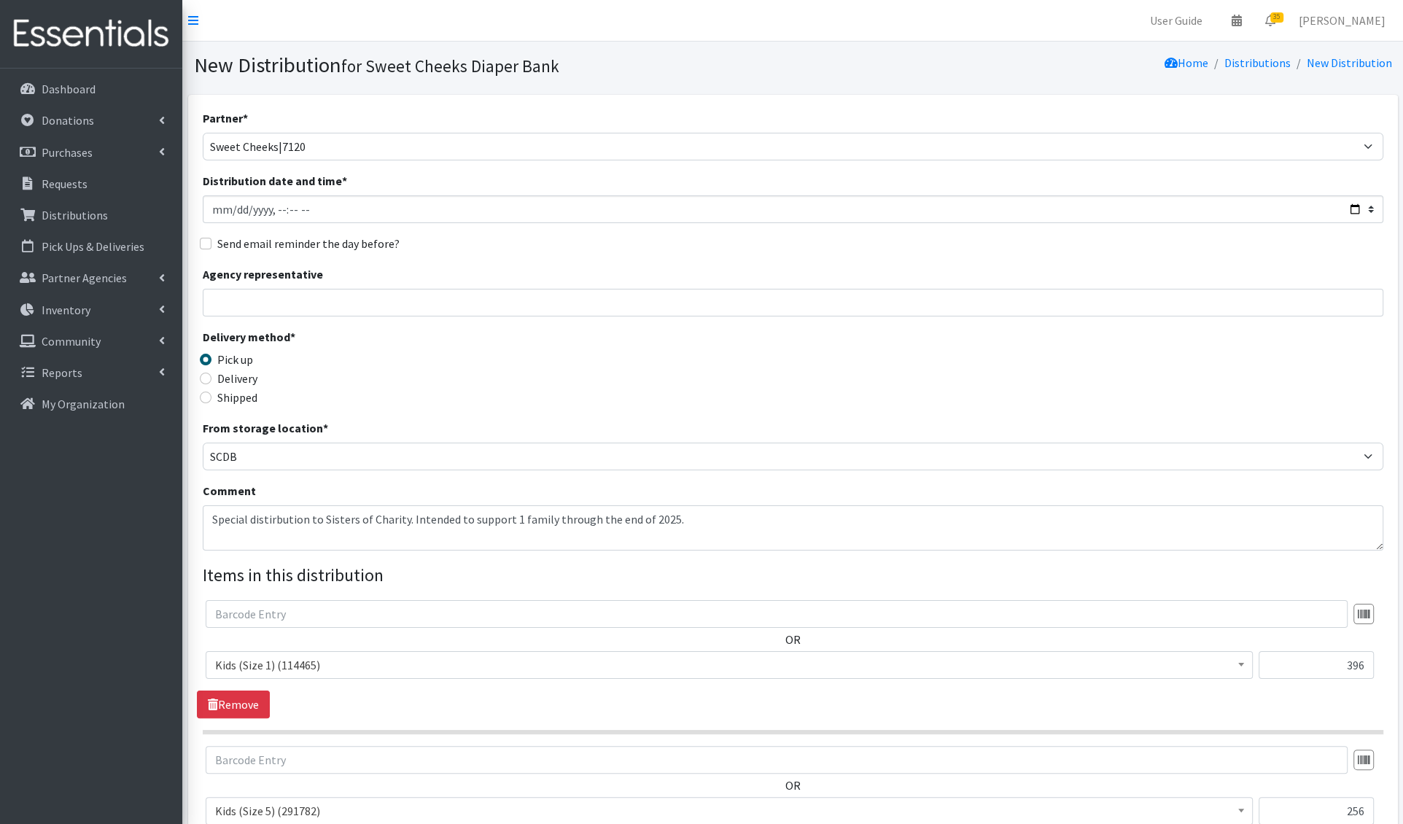
click at [418, 254] on div "Partner * Adams/Brown County CAA|8446 Baby Steps at St. Elizabeth|8498 Bethany …" at bounding box center [793, 659] width 1180 height 1101
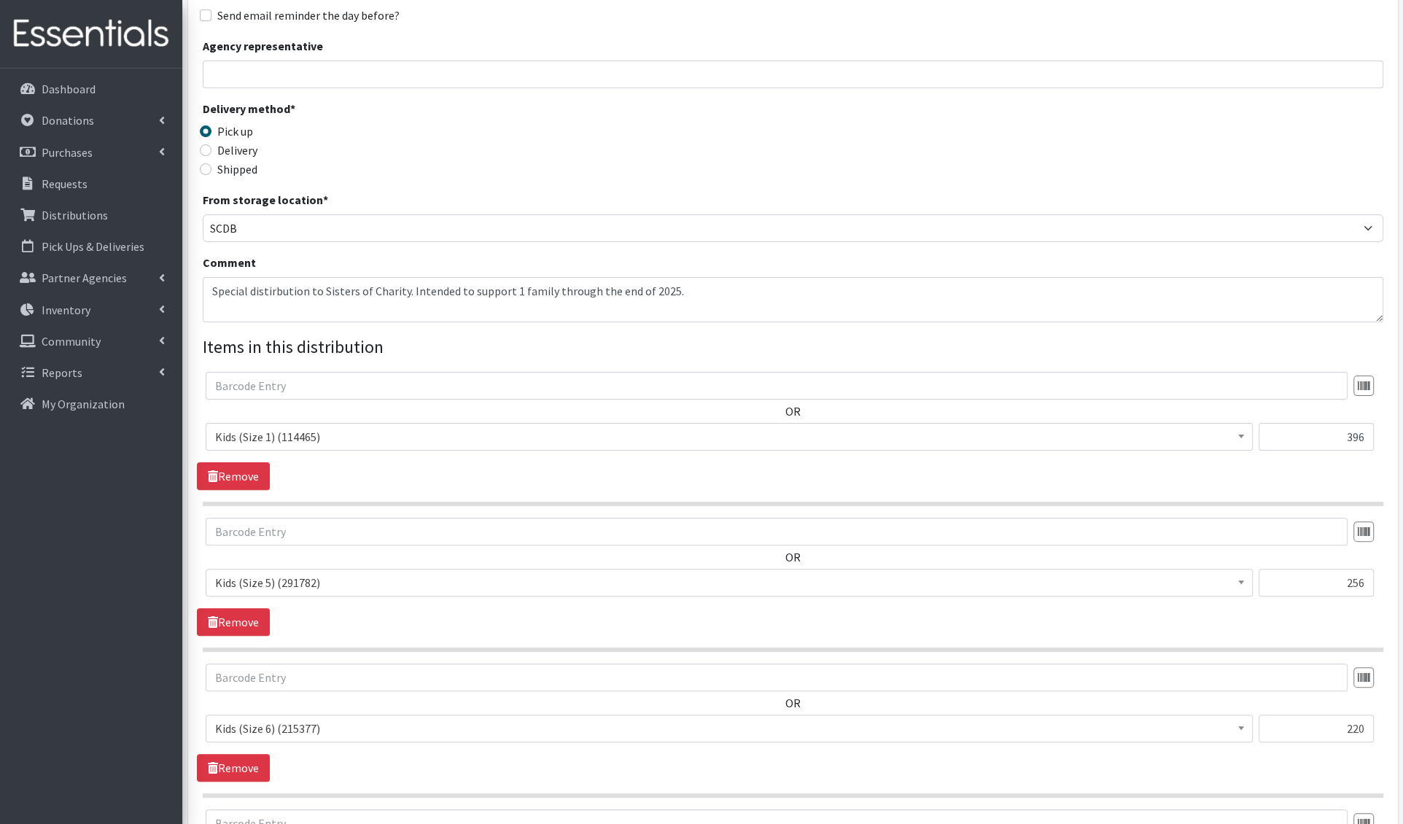
scroll to position [230, 0]
click at [309, 65] on input "Agency representative" at bounding box center [793, 73] width 1180 height 28
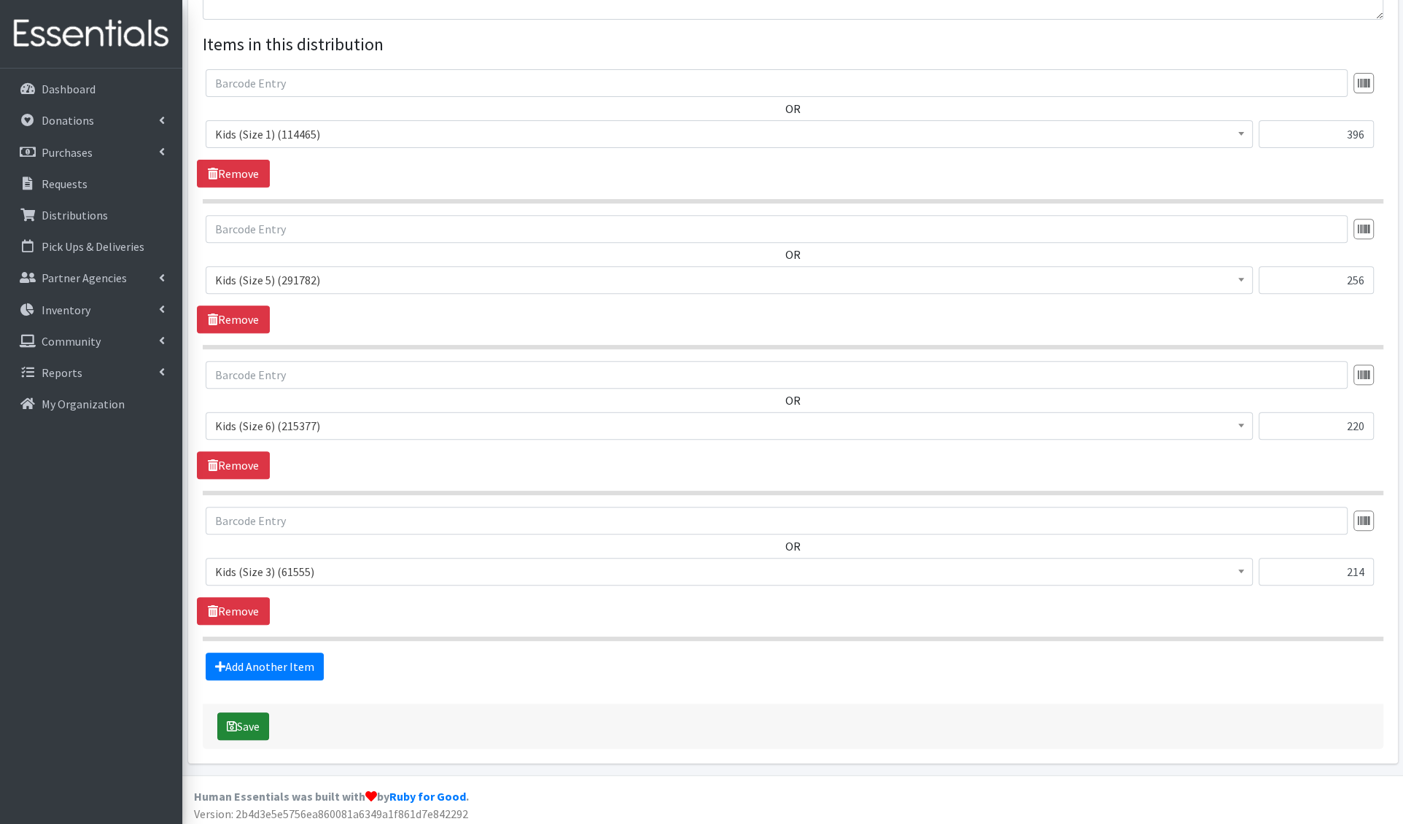
click at [250, 728] on button "Save" at bounding box center [243, 726] width 52 height 28
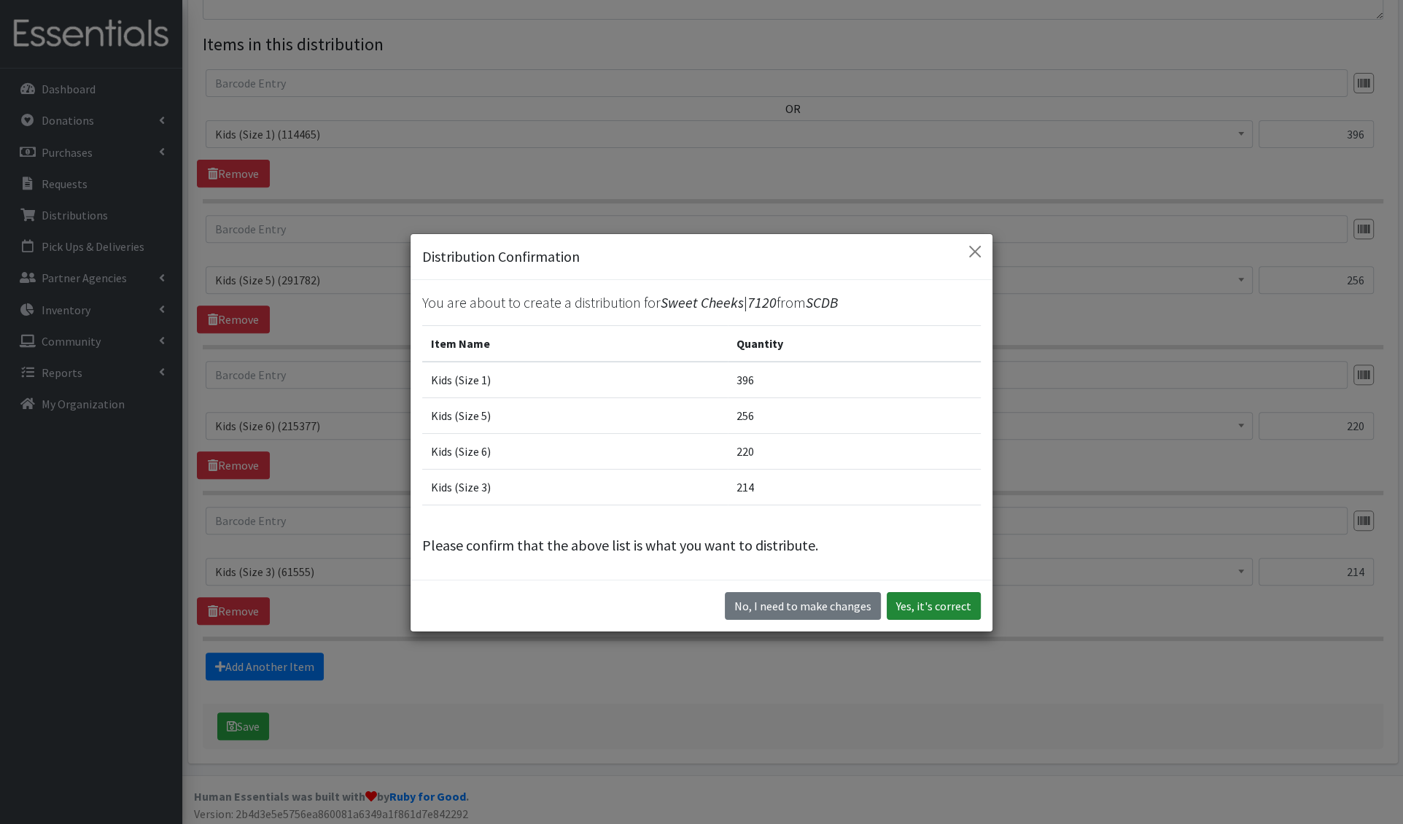
click at [928, 609] on button "Yes, it's correct" at bounding box center [933, 606] width 94 height 28
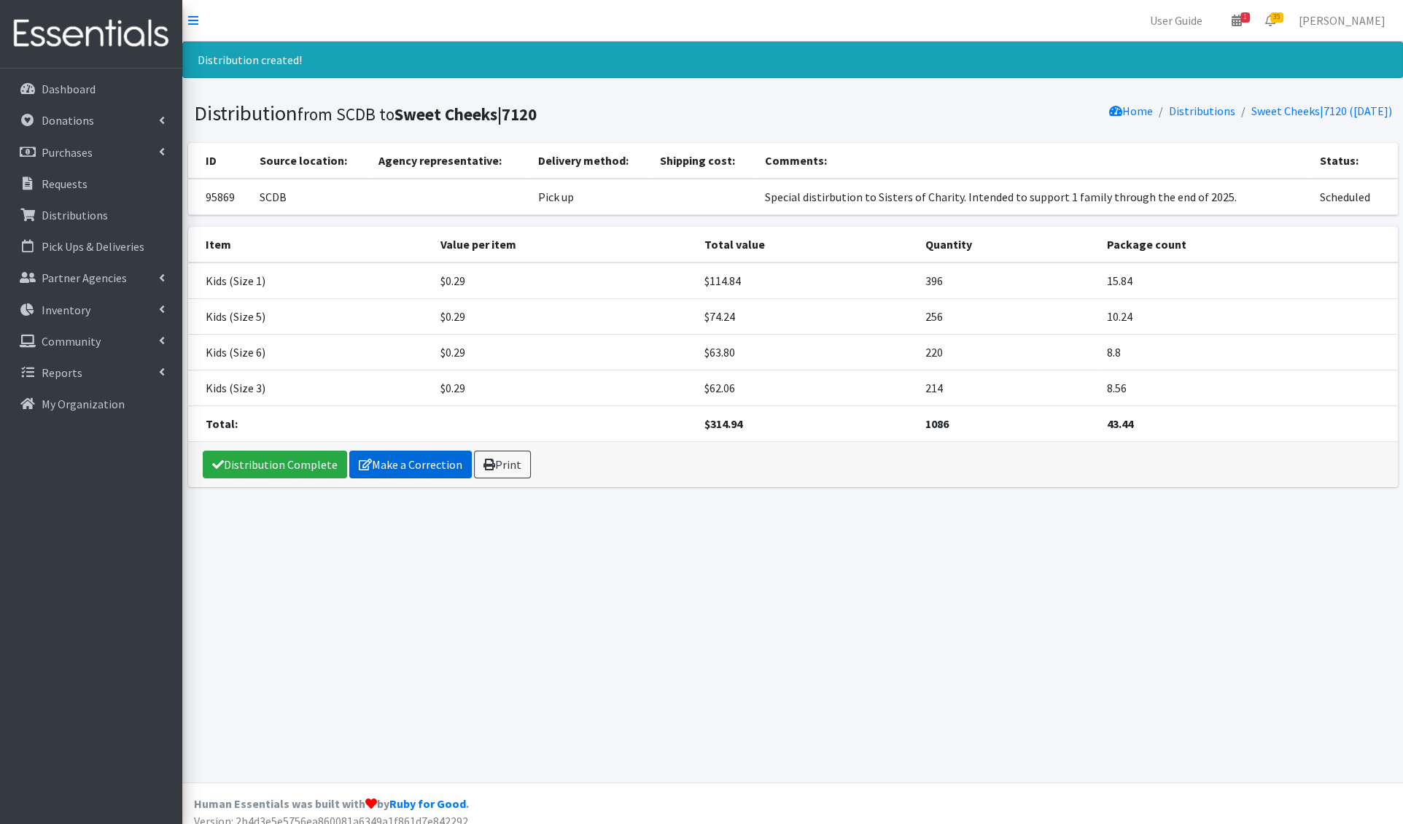
click at [391, 463] on link "Make a Correction" at bounding box center [410, 465] width 122 height 28
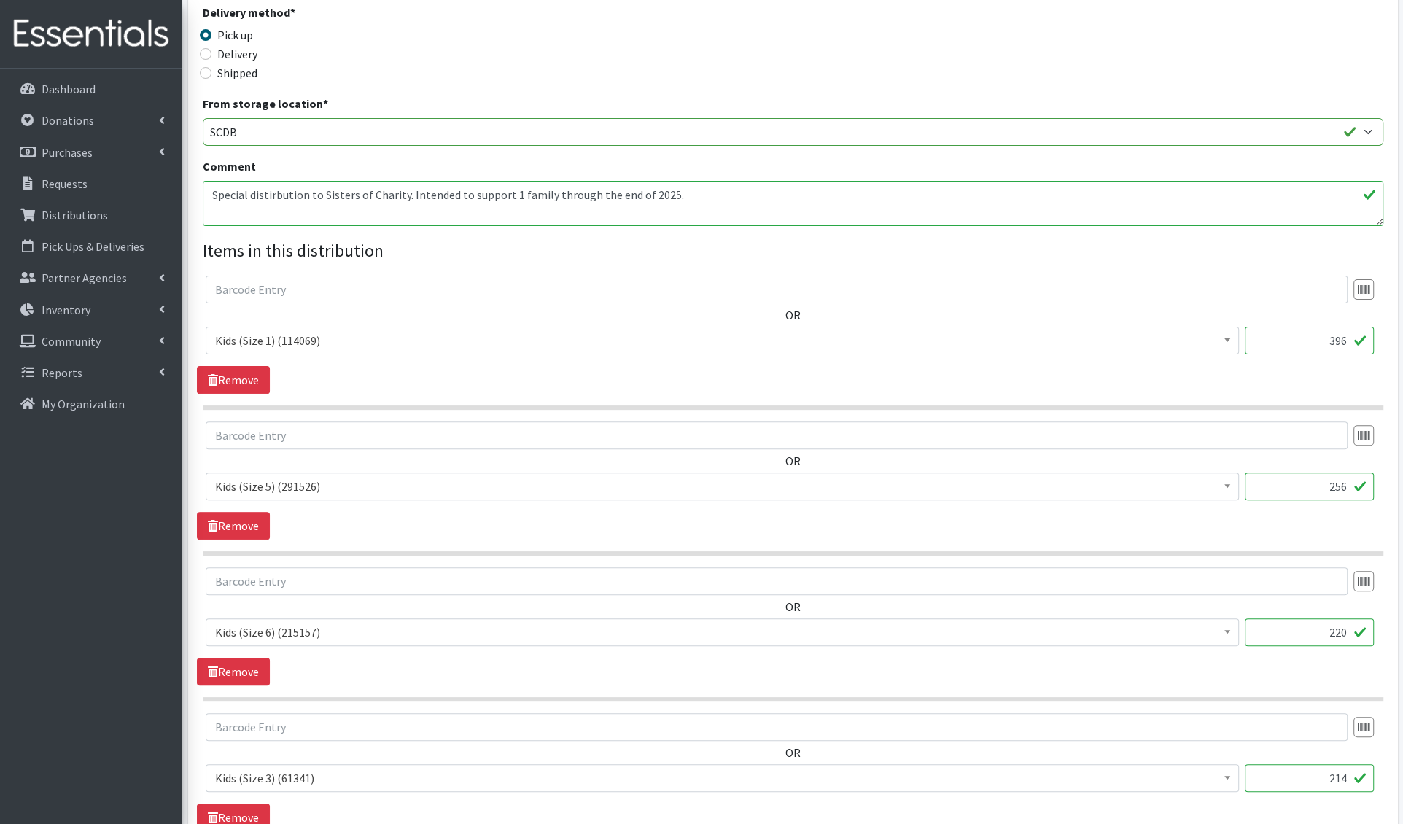
scroll to position [531, 0]
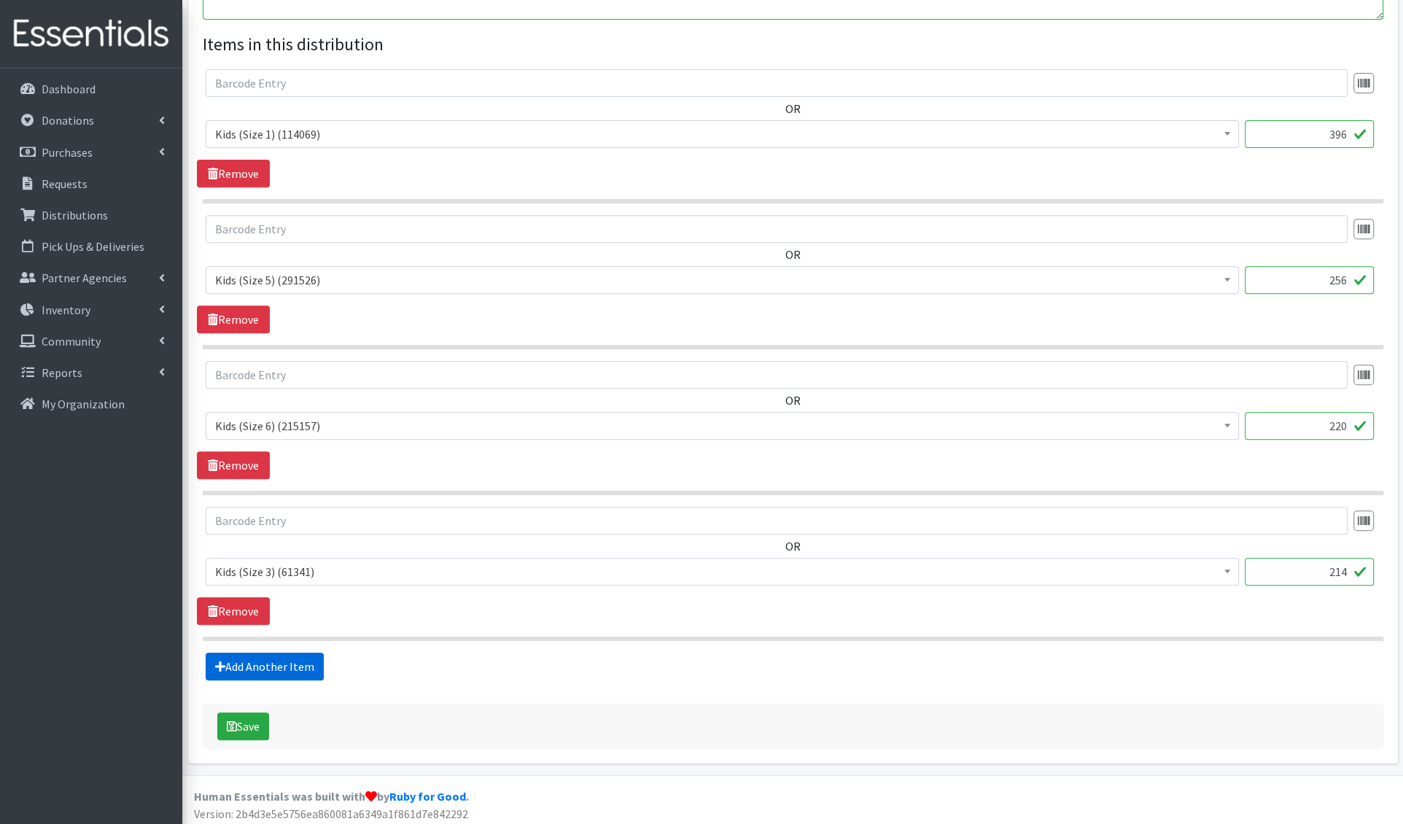
click at [252, 660] on link "Add Another Item" at bounding box center [265, 666] width 118 height 28
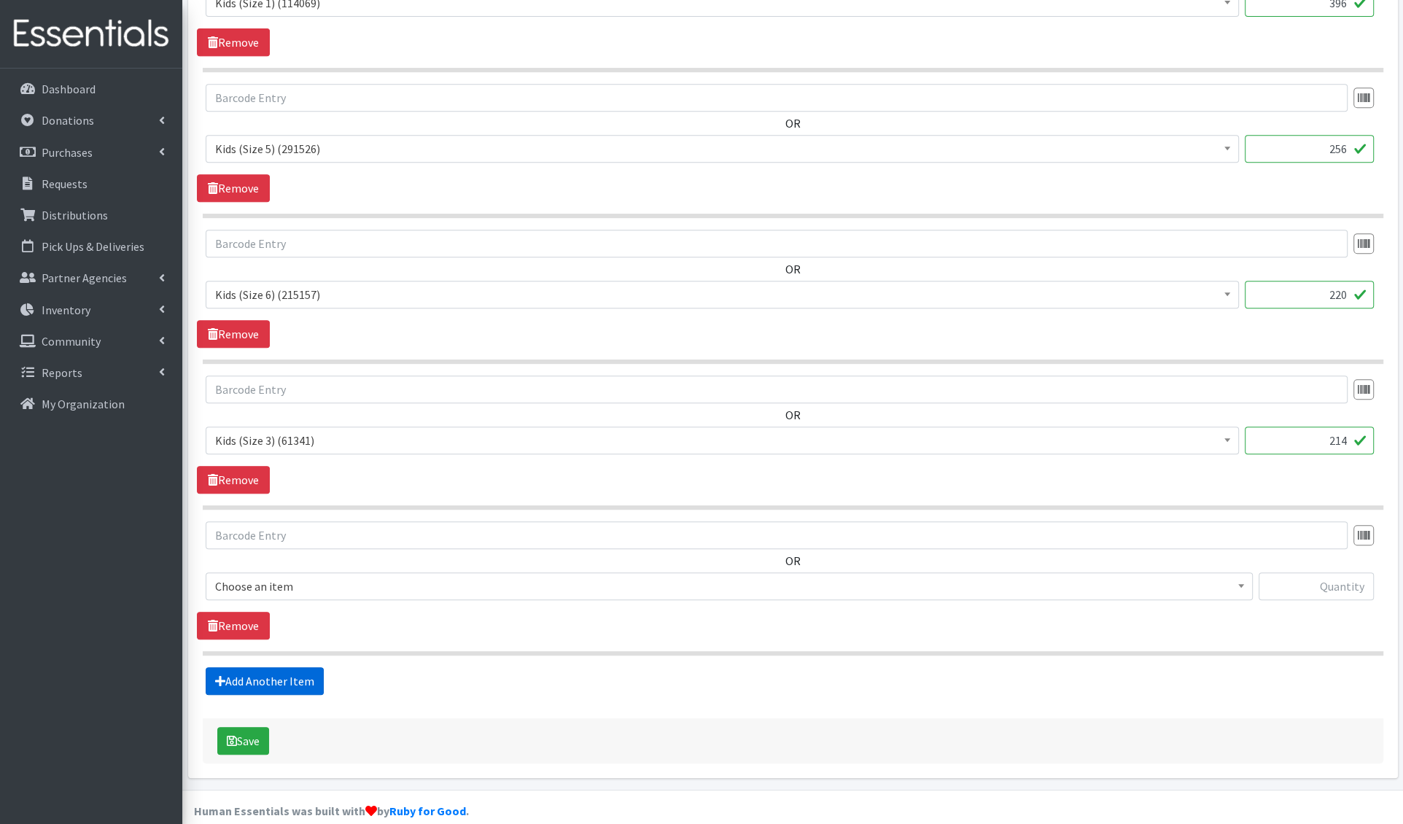
scroll to position [676, 0]
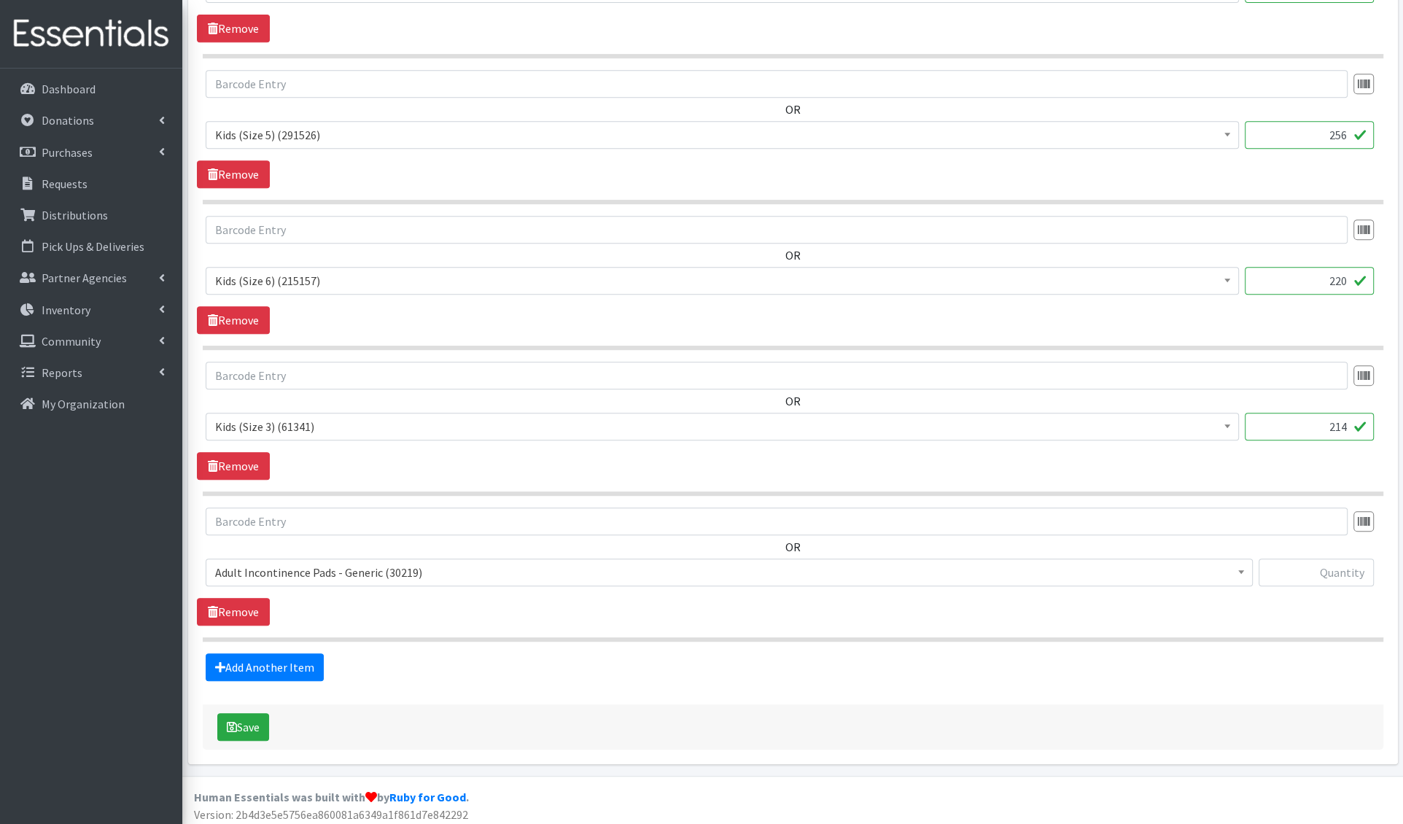
click at [308, 573] on span "Adult Incontinence Pads - Generic (30219)" at bounding box center [729, 572] width 1028 height 20
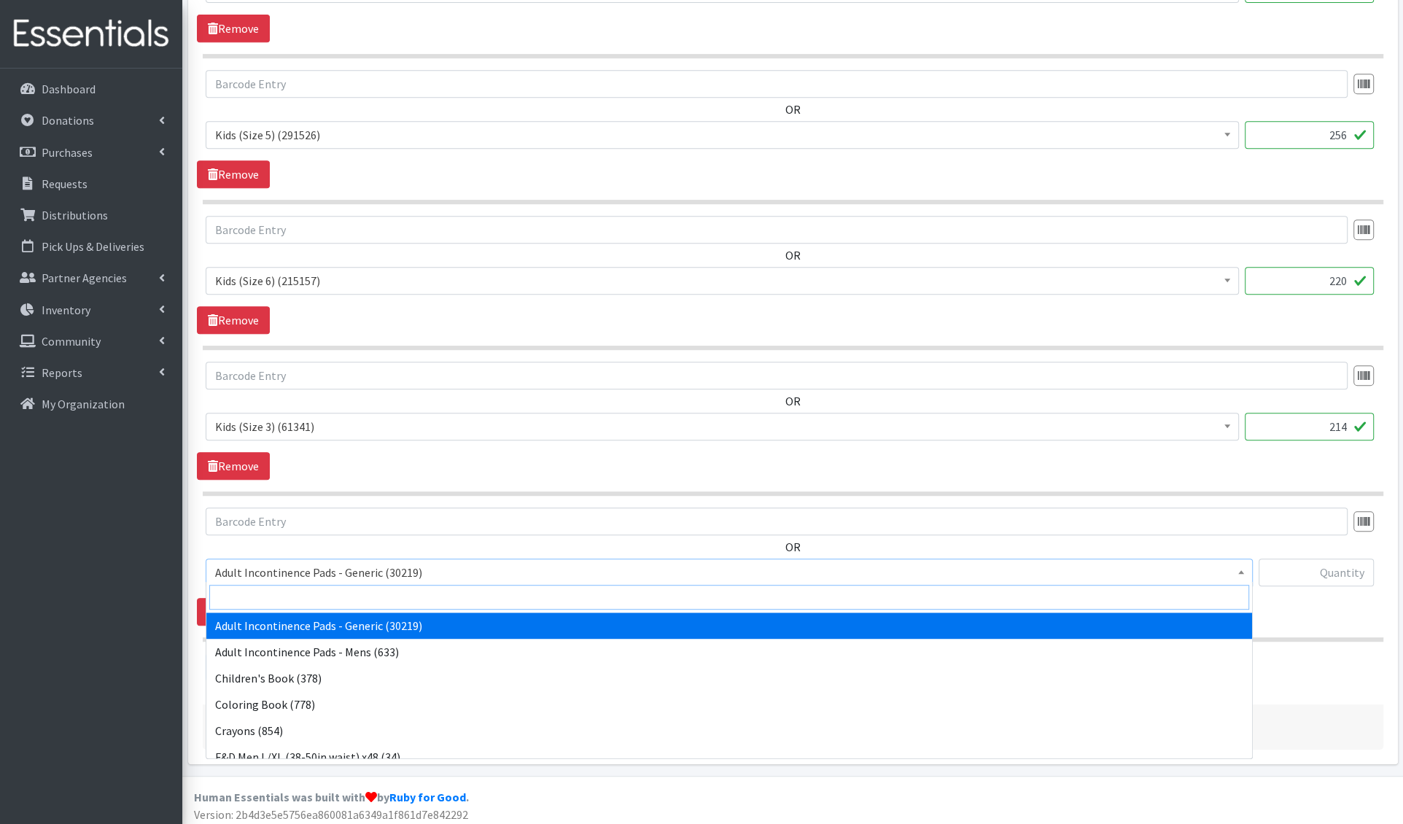
click at [300, 596] on input "search" at bounding box center [729, 597] width 1040 height 25
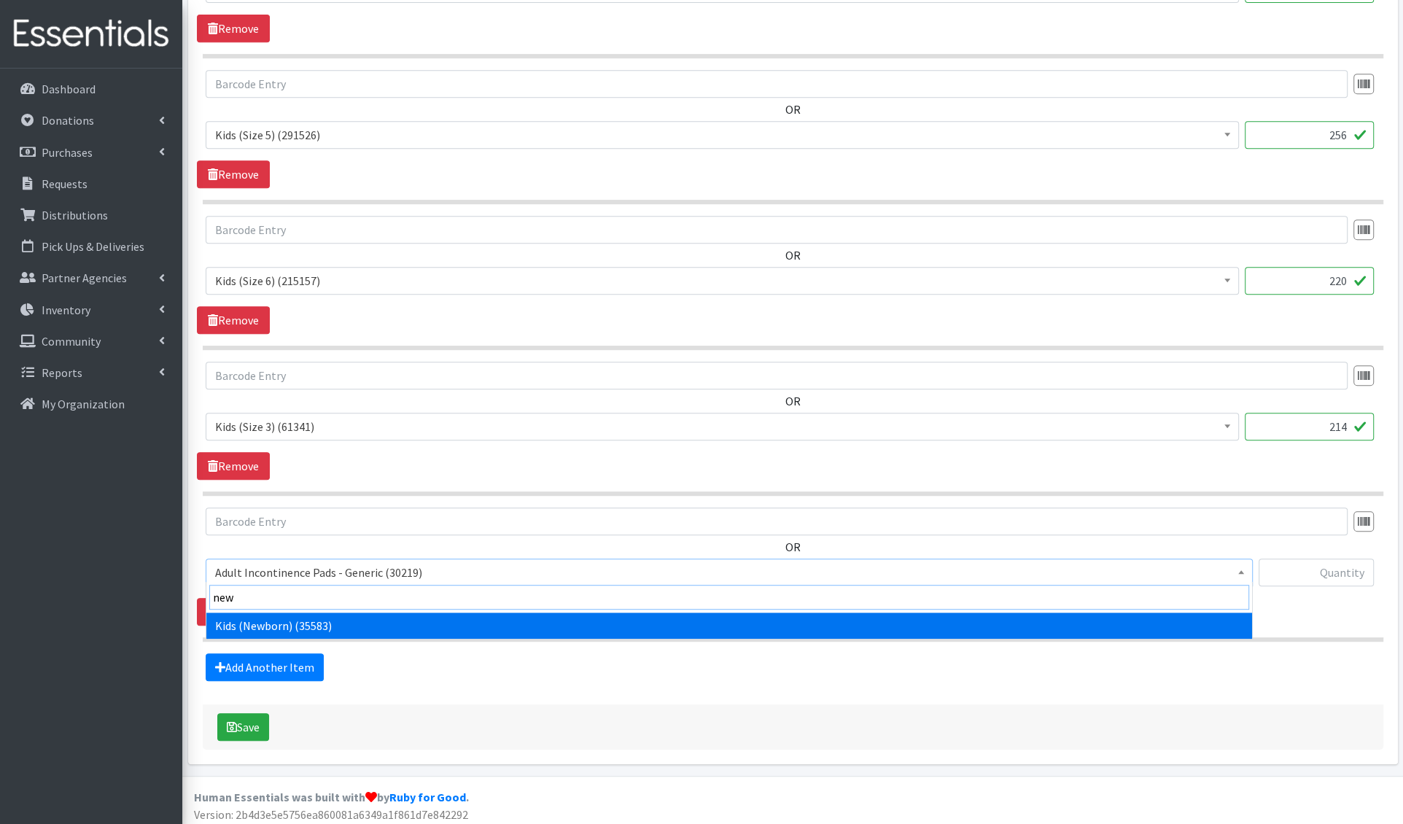
type input "newb"
select select "1222"
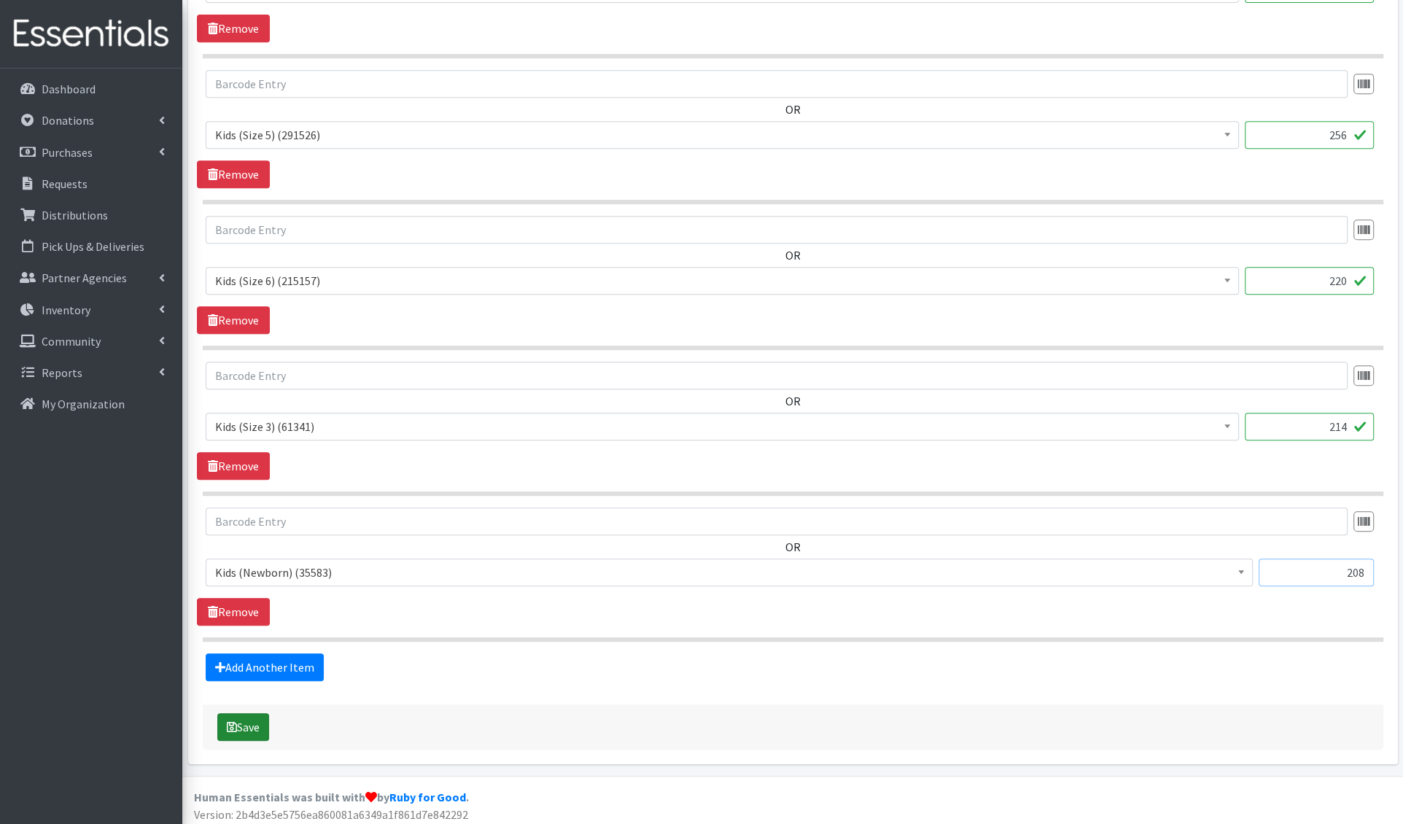
type input "208"
click at [243, 713] on button "Save" at bounding box center [243, 727] width 52 height 28
